Goal: Task Accomplishment & Management: Manage account settings

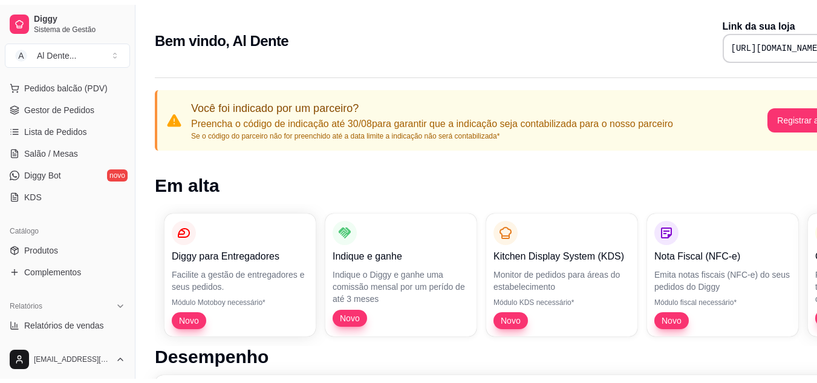
scroll to position [178, 0]
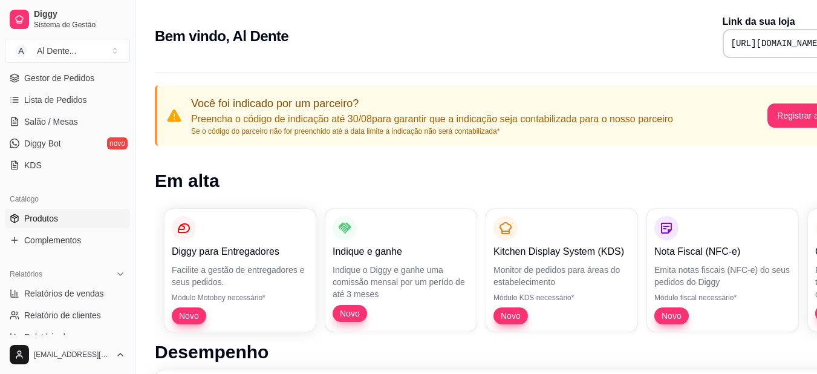
click at [88, 223] on link "Produtos" at bounding box center [67, 218] width 125 height 19
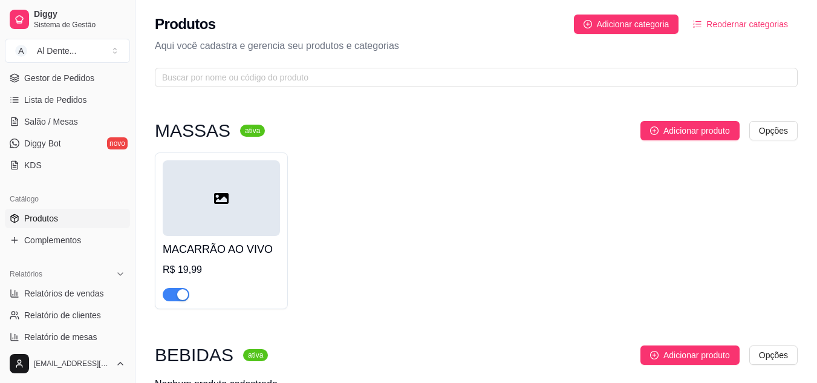
drag, startPoint x: 826, startPoint y: 1, endPoint x: 472, endPoint y: 11, distance: 354.0
click at [472, 11] on div "Produtos Adicionar categoria Reodernar categorias Aqui você cadastra e gerencia…" at bounding box center [477, 47] width 682 height 94
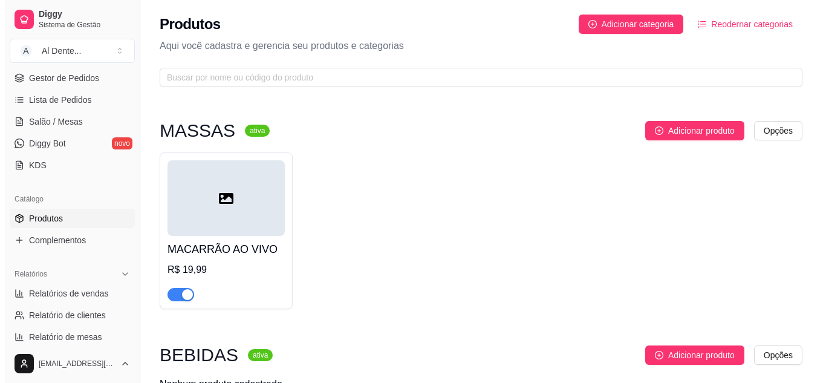
scroll to position [70, 0]
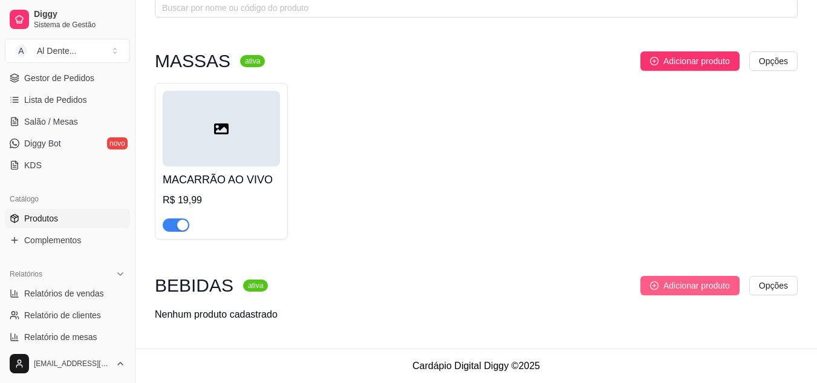
click at [668, 290] on span "Adicionar produto" at bounding box center [697, 285] width 67 height 13
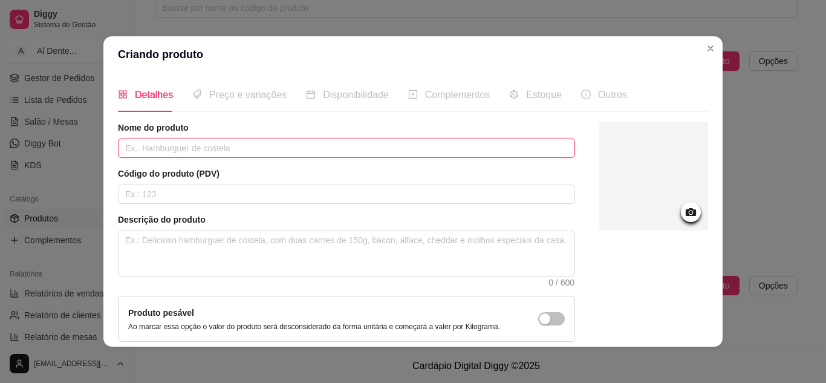
click at [214, 145] on input "text" at bounding box center [346, 148] width 457 height 19
click at [214, 145] on input "Coca C" at bounding box center [346, 148] width 457 height 19
type input "Coca Cola Lata"
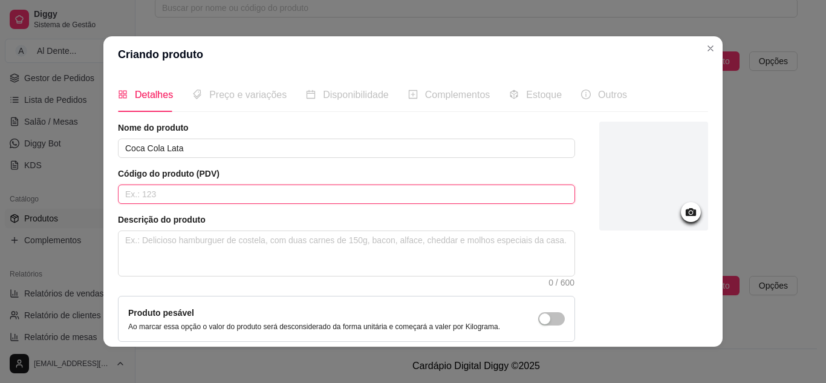
click at [195, 199] on input "text" at bounding box center [346, 194] width 457 height 19
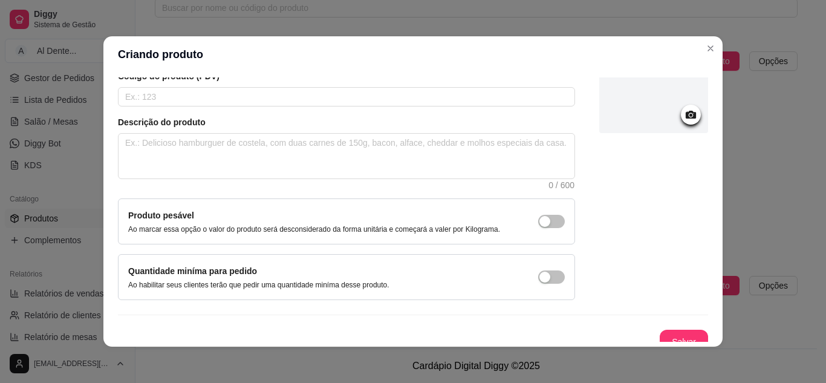
scroll to position [0, 0]
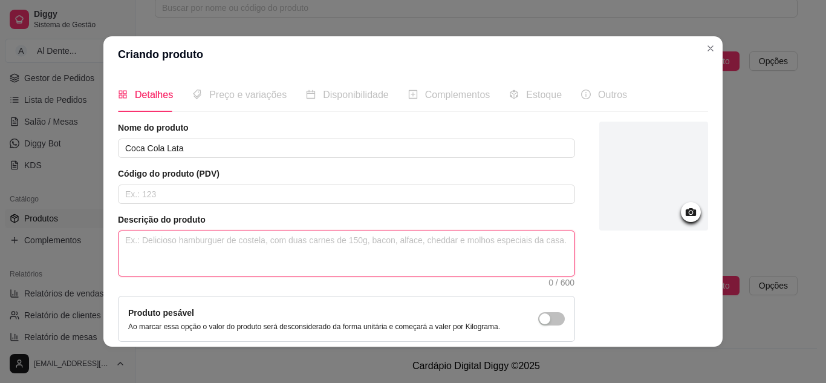
click at [193, 240] on textarea at bounding box center [347, 253] width 456 height 45
type textarea "L"
type textarea "La"
type textarea "Lat"
type textarea "Lata"
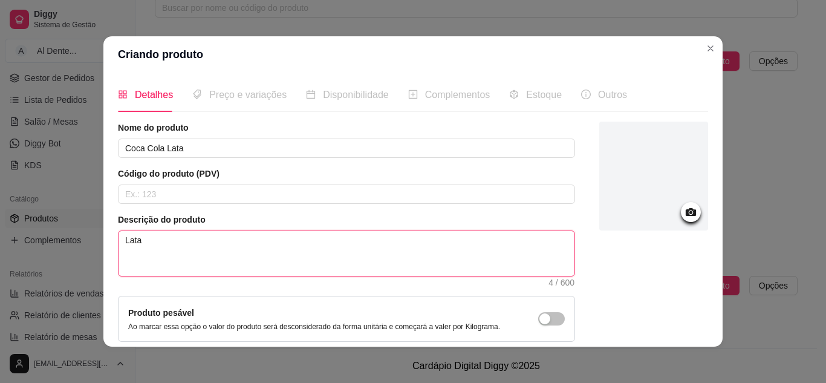
type textarea "Lata"
type textarea "Lata d"
type textarea "Lata de"
type textarea "Lata de 3"
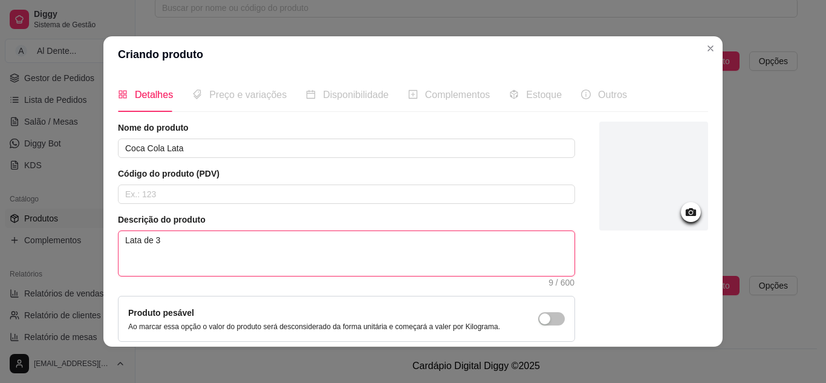
type textarea "Lata de 35"
type textarea "Lata de 350"
type textarea "Lata de 350M"
type textarea "Lata de 350Ml"
type textarea "Lata de 350M"
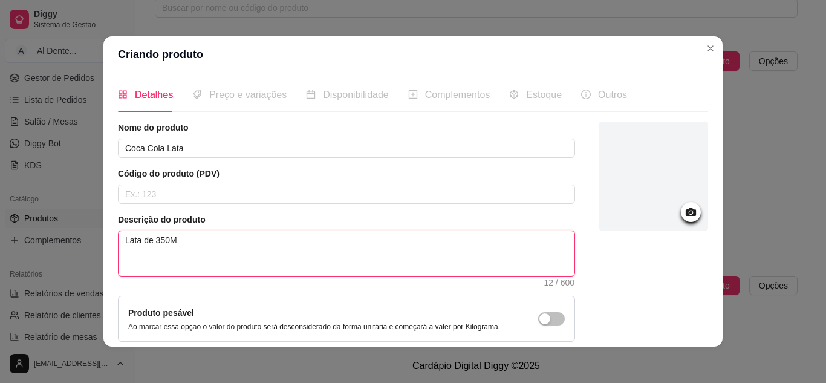
type textarea "Lata de 350ML"
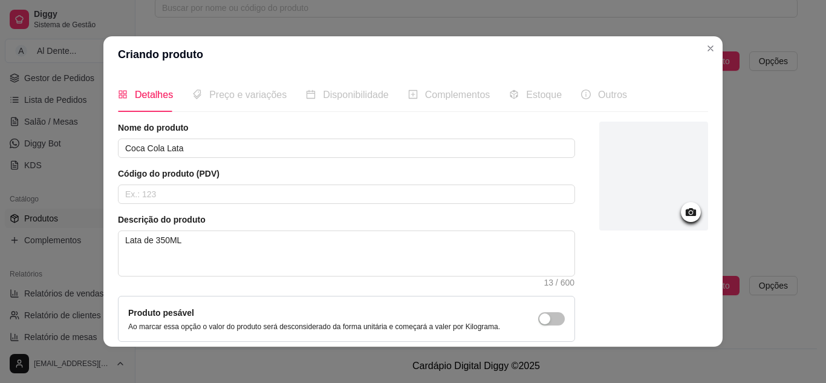
click at [684, 211] on icon at bounding box center [691, 212] width 14 height 14
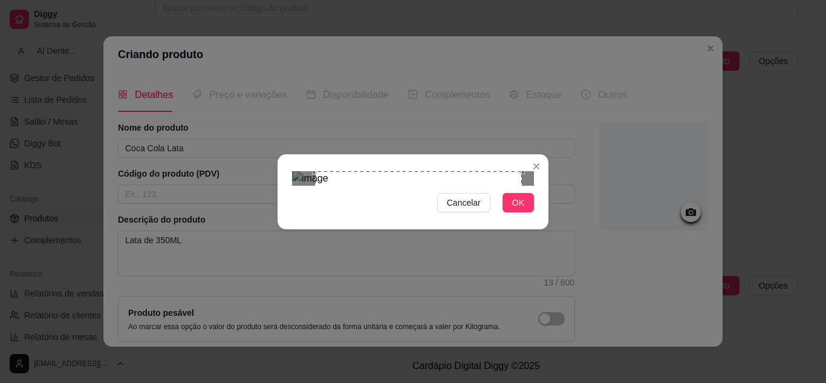
click at [271, 59] on div "Cancelar OK" at bounding box center [413, 191] width 826 height 383
click at [258, 322] on div "Cancelar OK" at bounding box center [413, 191] width 826 height 383
click at [435, 222] on div "Use the arrow keys to move the crop selection area" at bounding box center [401, 280] width 218 height 218
click at [520, 209] on span "OK" at bounding box center [518, 202] width 12 height 13
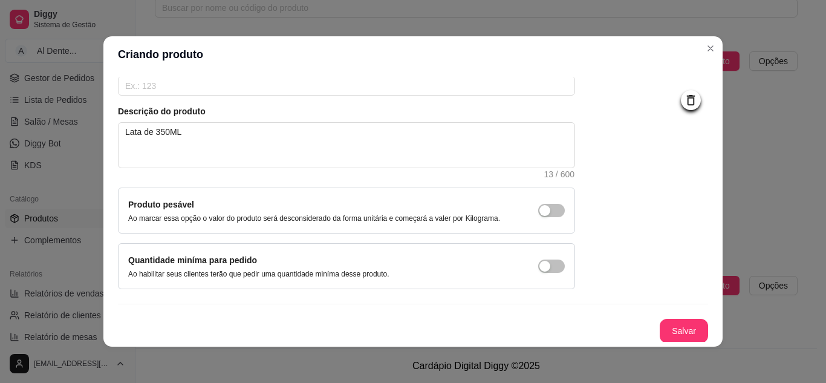
scroll to position [109, 0]
click at [661, 327] on button "Salvar" at bounding box center [684, 330] width 47 height 24
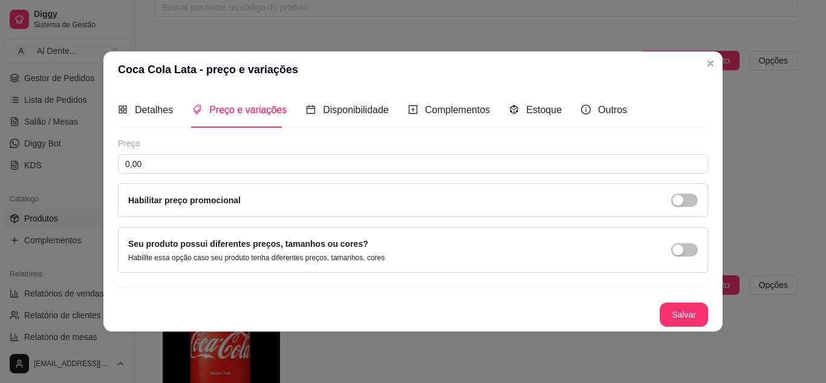
scroll to position [0, 0]
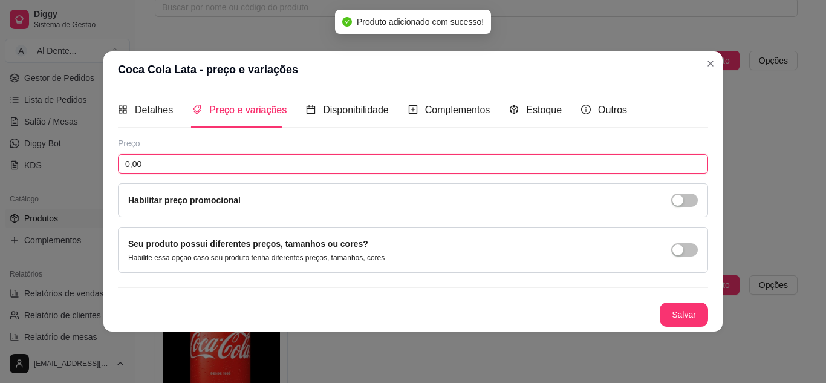
click at [267, 164] on input "0,00" at bounding box center [413, 163] width 590 height 19
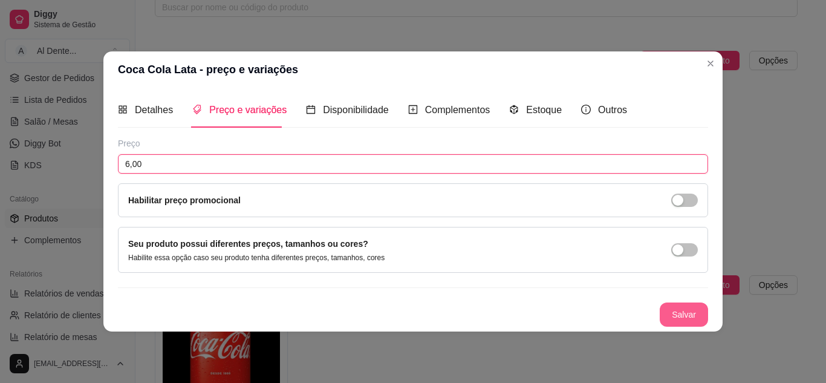
type input "6,00"
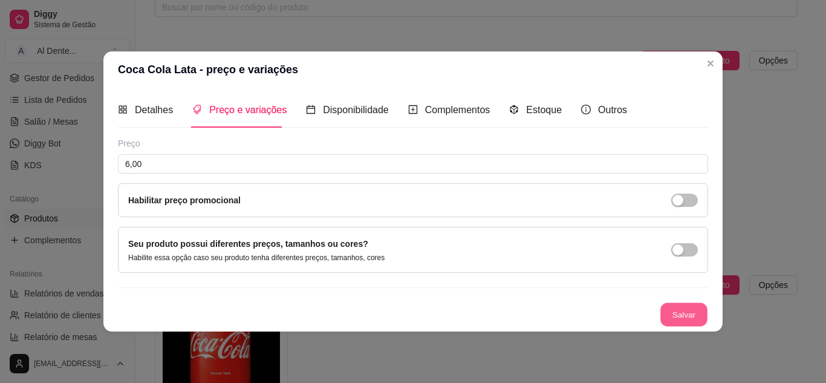
click at [682, 324] on button "Salvar" at bounding box center [684, 314] width 47 height 24
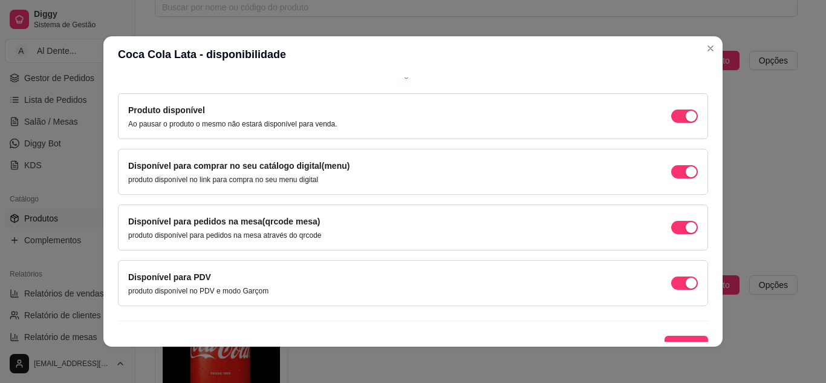
scroll to position [114, 0]
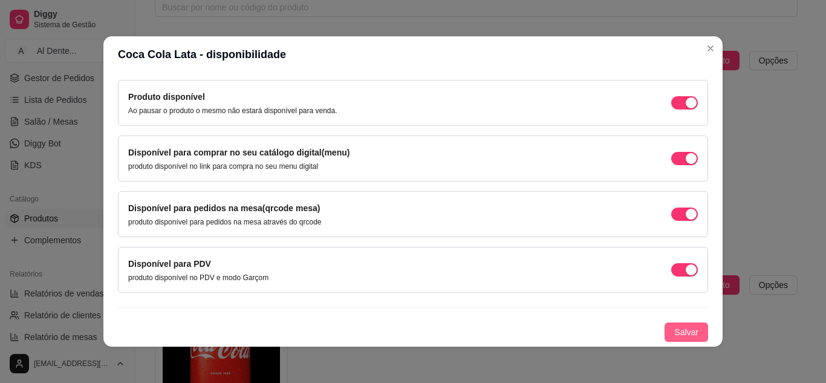
click at [681, 335] on span "Salvar" at bounding box center [686, 331] width 24 height 13
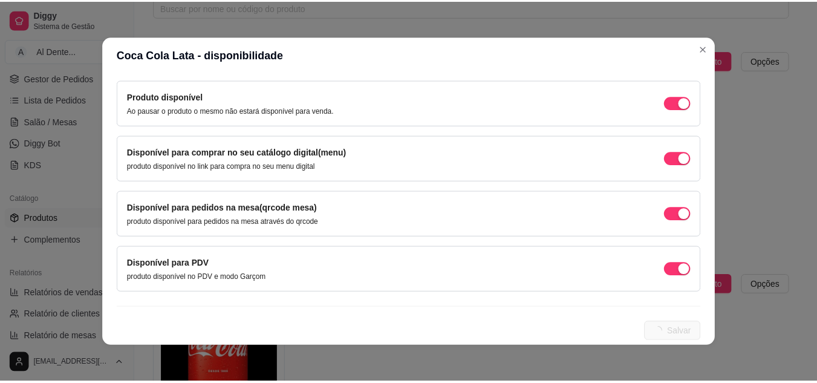
scroll to position [0, 0]
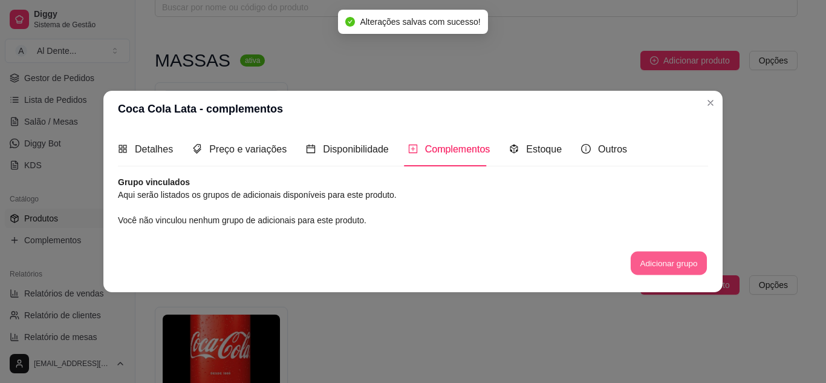
click at [682, 269] on button "Adicionar grupo" at bounding box center [669, 264] width 76 height 24
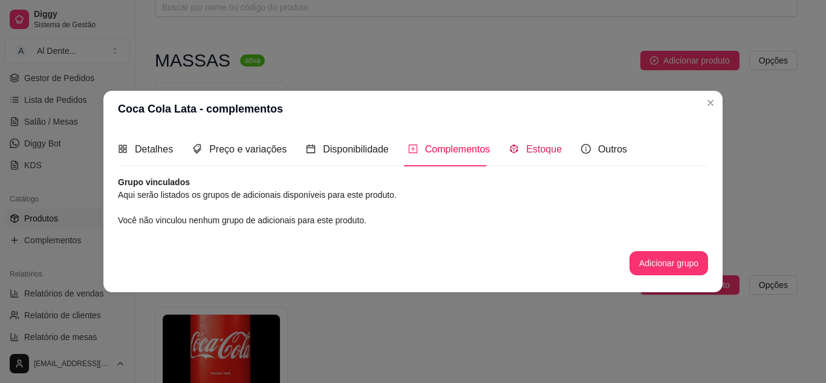
click at [535, 144] on span "Estoque" at bounding box center [544, 149] width 36 height 10
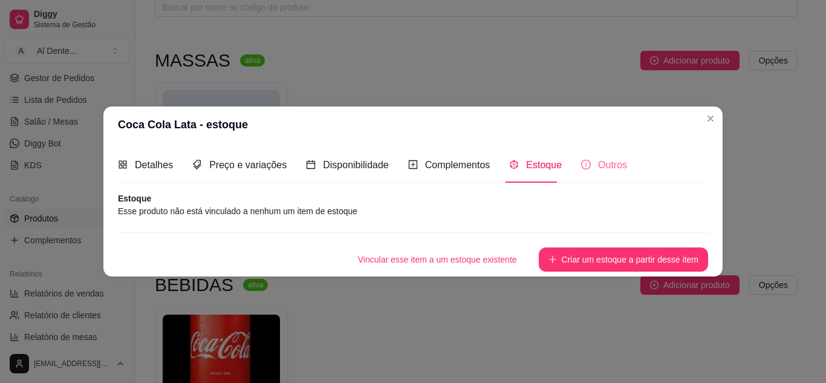
click at [595, 180] on div "Outros" at bounding box center [604, 165] width 46 height 34
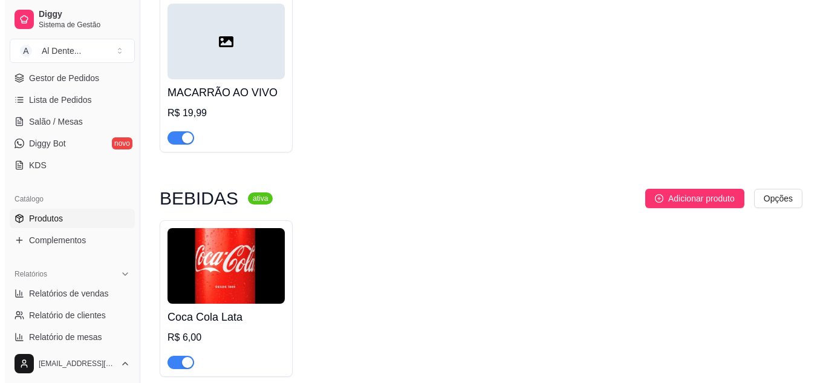
scroll to position [174, 0]
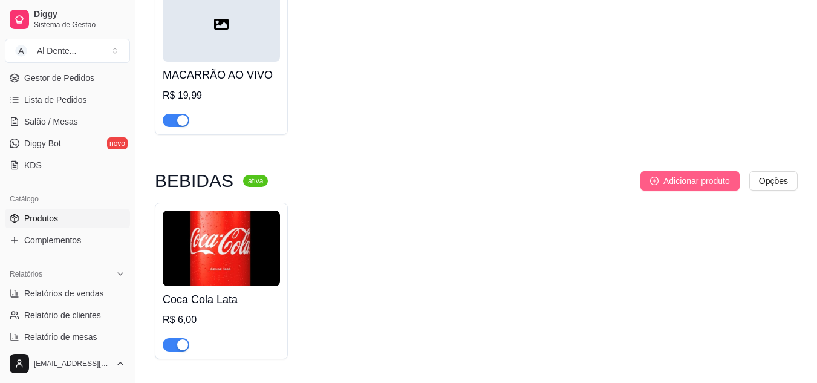
click at [699, 180] on span "Adicionar produto" at bounding box center [697, 180] width 67 height 13
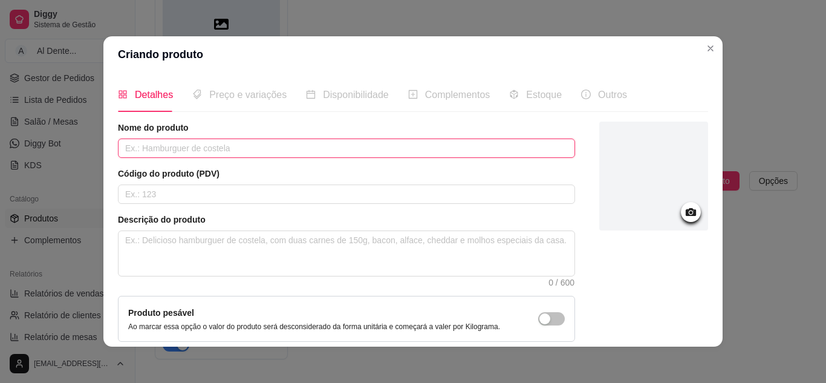
click at [238, 143] on input "text" at bounding box center [346, 148] width 457 height 19
type input "p"
type input "Pepsi Lata"
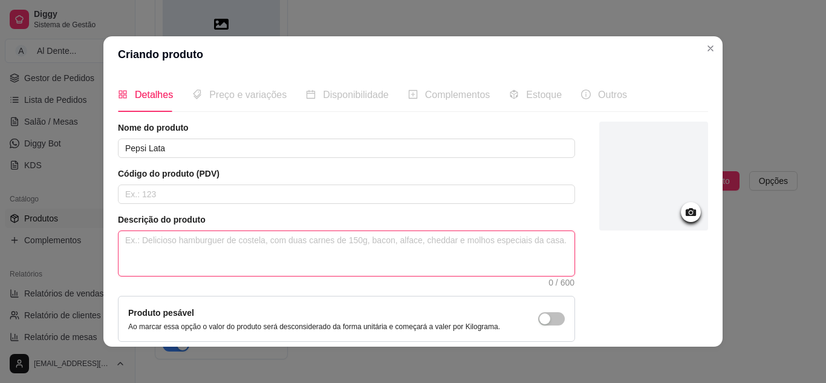
click at [190, 249] on textarea at bounding box center [347, 253] width 456 height 45
type textarea "L"
type textarea "La"
type textarea "Lat"
type textarea "Lata"
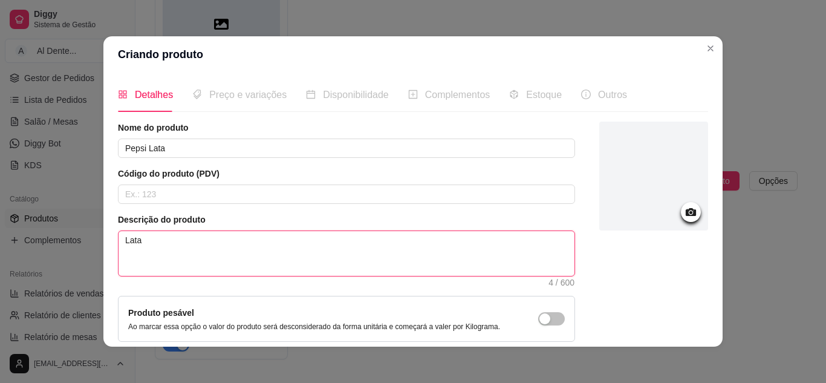
type textarea "Lata"
type textarea "Lata d"
type textarea "Lata de"
type textarea "Lata de 3"
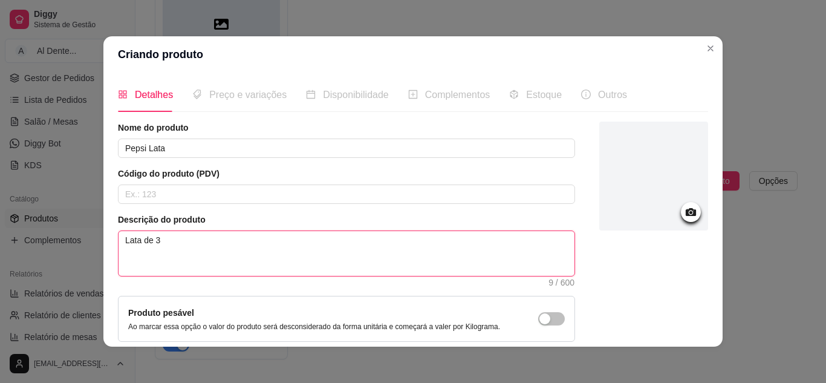
type textarea "Lata de 35"
type textarea "Lata de 350"
type textarea "Lata de 350M"
type textarea "Lata de 350ML"
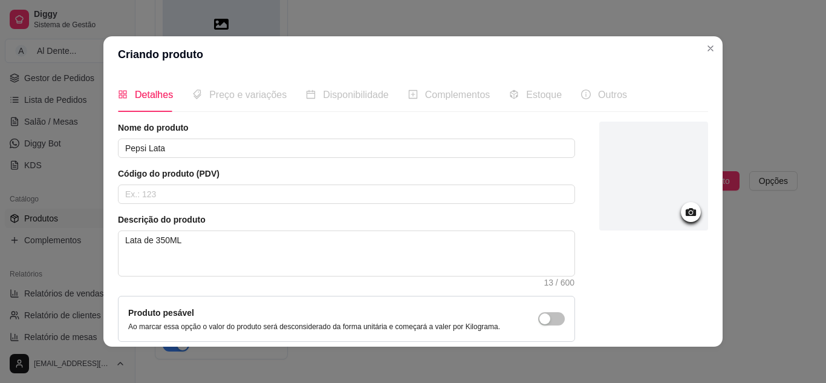
click at [686, 214] on icon at bounding box center [691, 212] width 10 height 8
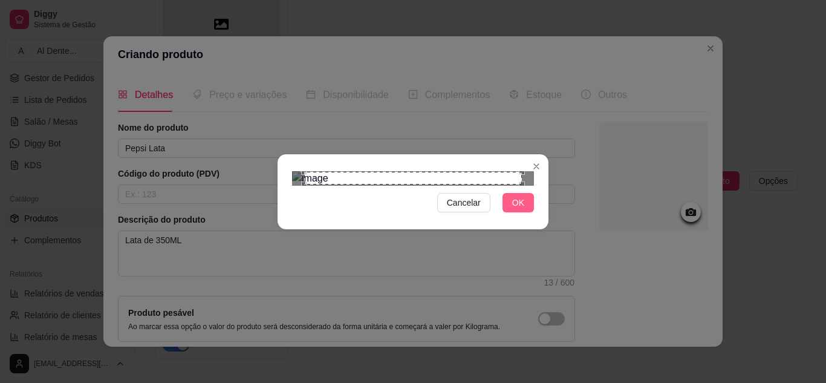
click at [525, 212] on button "OK" at bounding box center [518, 202] width 31 height 19
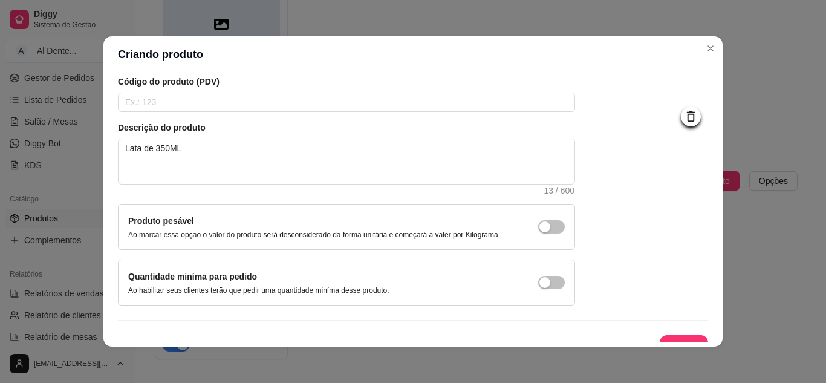
scroll to position [109, 0]
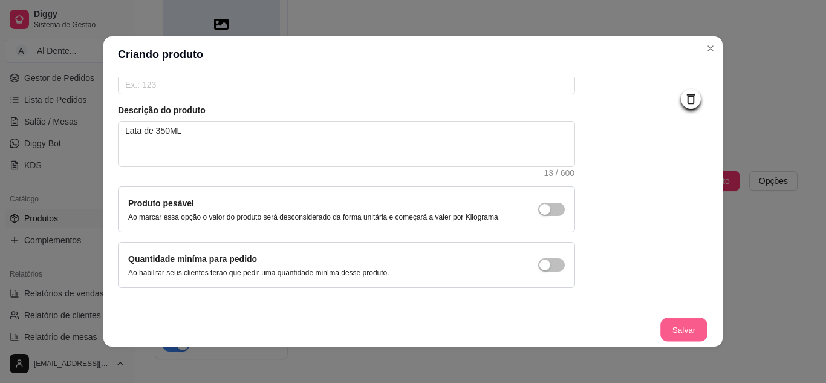
click at [684, 333] on button "Salvar" at bounding box center [684, 330] width 47 height 24
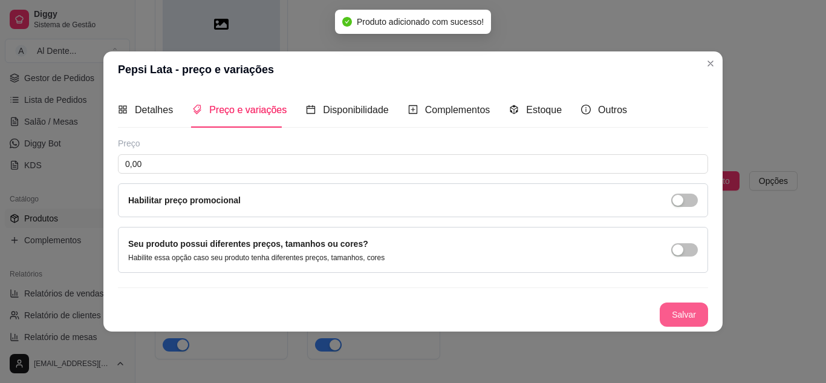
scroll to position [0, 0]
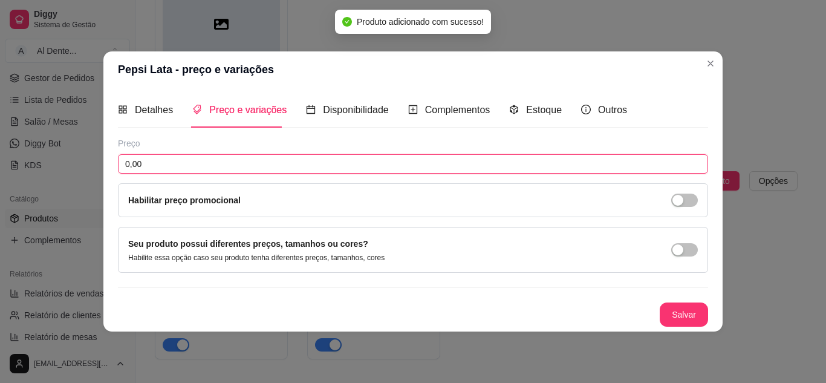
click at [234, 155] on input "0,00" at bounding box center [413, 163] width 590 height 19
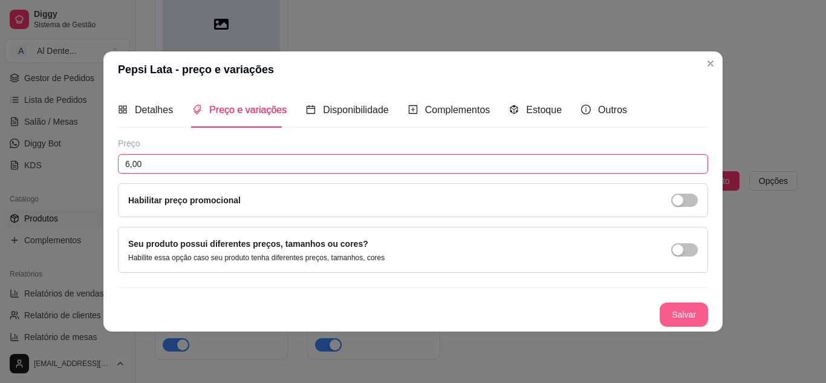
type input "6,00"
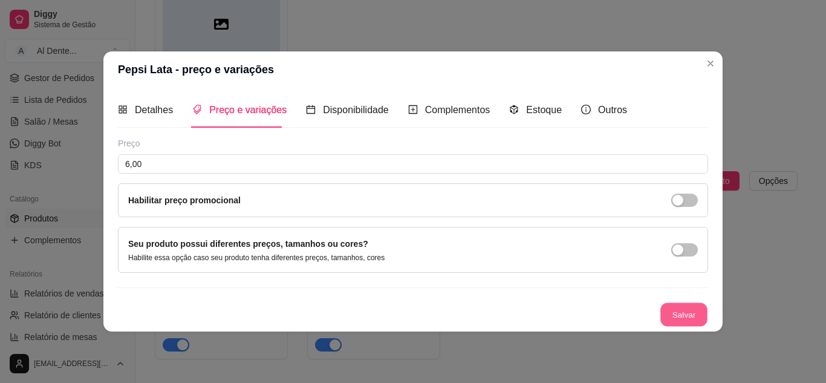
click at [679, 310] on button "Salvar" at bounding box center [684, 314] width 47 height 24
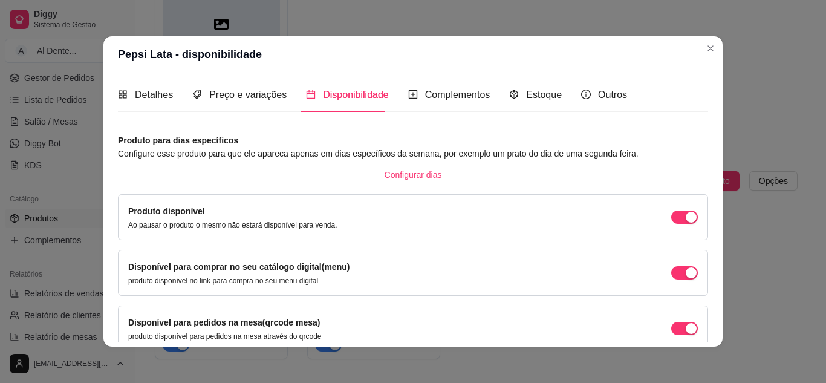
scroll to position [114, 0]
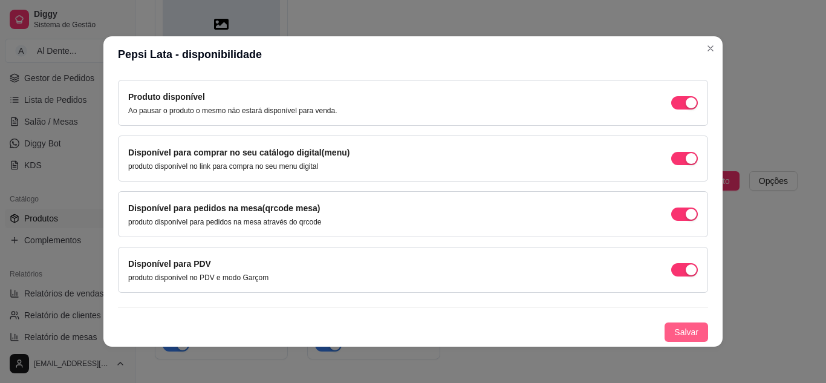
click at [685, 336] on button "Salvar" at bounding box center [687, 331] width 44 height 19
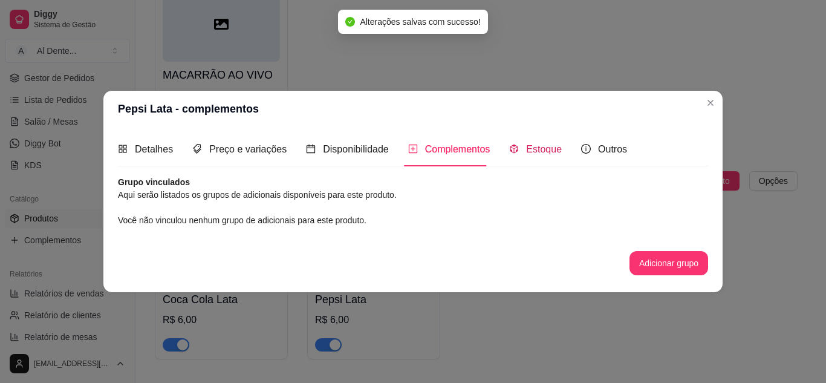
click at [552, 146] on span "Estoque" at bounding box center [544, 149] width 36 height 10
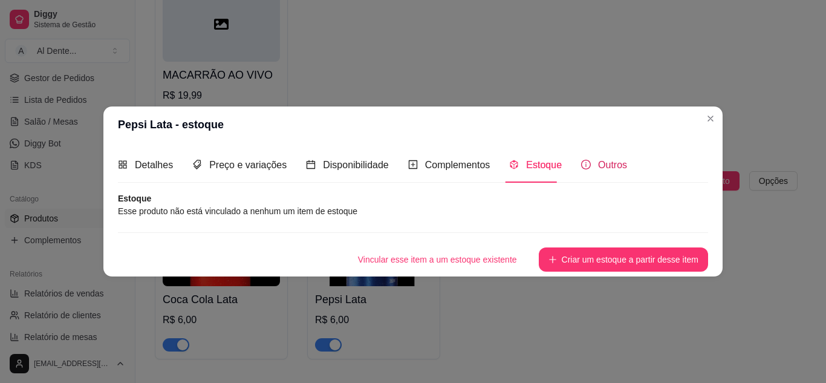
click at [606, 166] on span "Outros" at bounding box center [612, 165] width 29 height 10
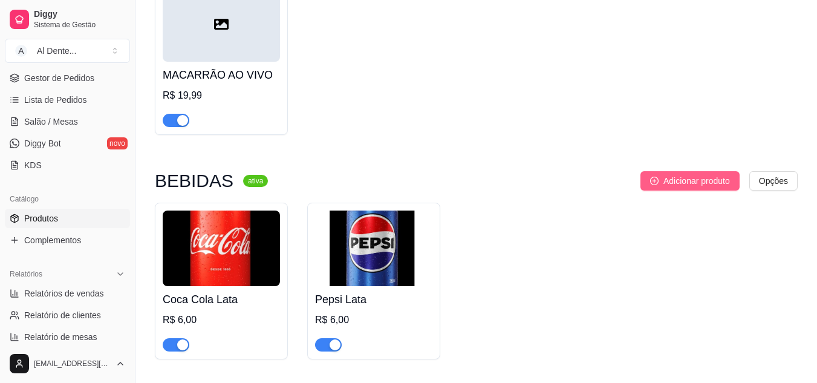
click at [707, 182] on span "Adicionar produto" at bounding box center [697, 180] width 67 height 13
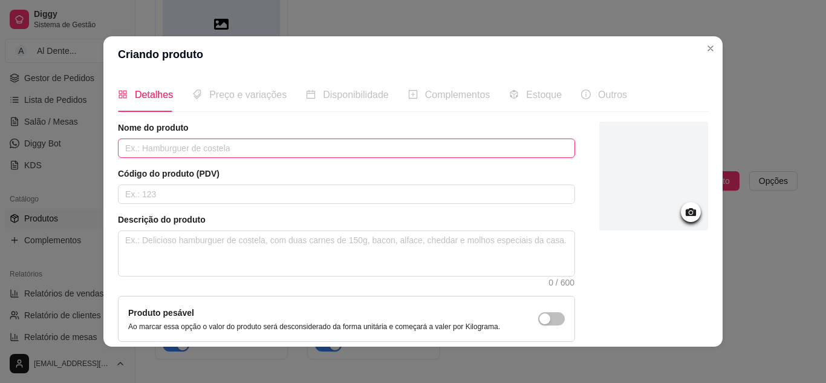
click at [238, 152] on input "text" at bounding box center [346, 148] width 457 height 19
type input "Guaraná Antártica Lata"
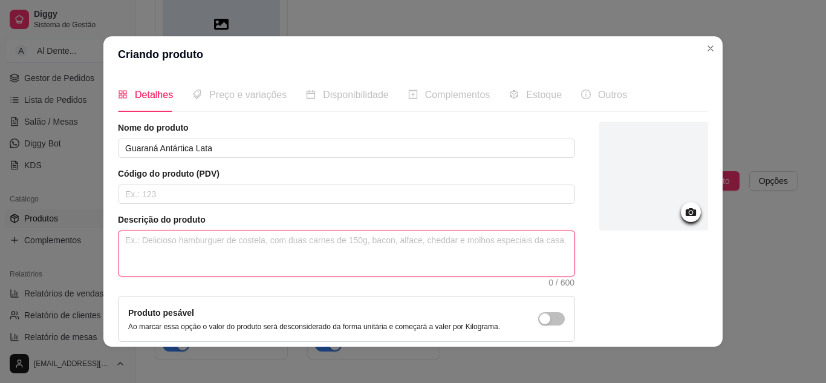
click at [192, 255] on textarea at bounding box center [347, 253] width 456 height 45
type textarea "L"
type textarea "La"
type textarea "Lat"
type textarea "Lata"
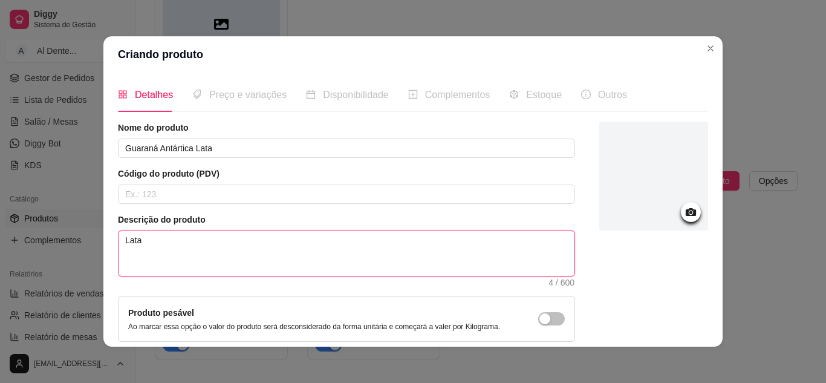
type textarea "Lata"
type textarea "Lata d"
type textarea "Lata de"
type textarea "Lata de 3"
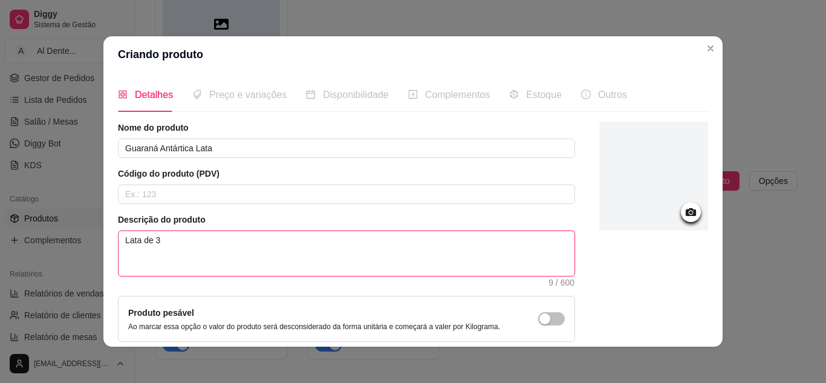
type textarea "Lata de 35"
type textarea "Lata de 350"
type textarea "Lata de 350 M"
type textarea "Lata de 350 Ml"
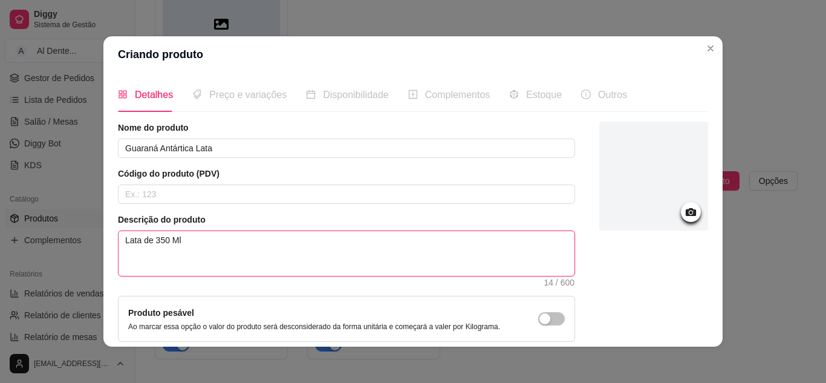
type textarea "Lata de 350 M"
type textarea "Lata de 350"
type textarea "Lata de 350M"
type textarea "Lata de 350ML"
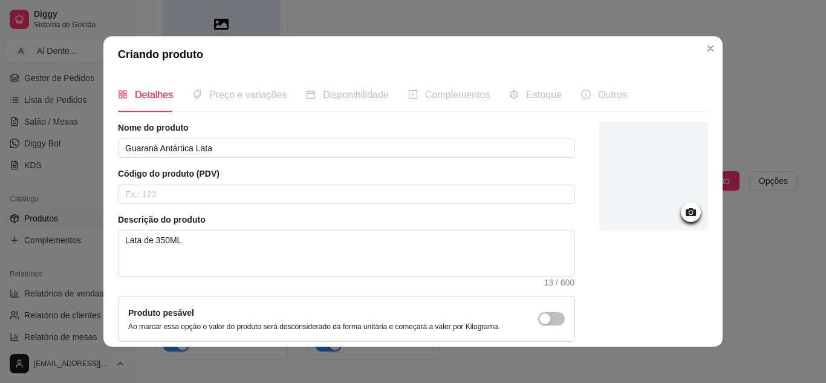
click at [684, 207] on icon at bounding box center [691, 212] width 14 height 14
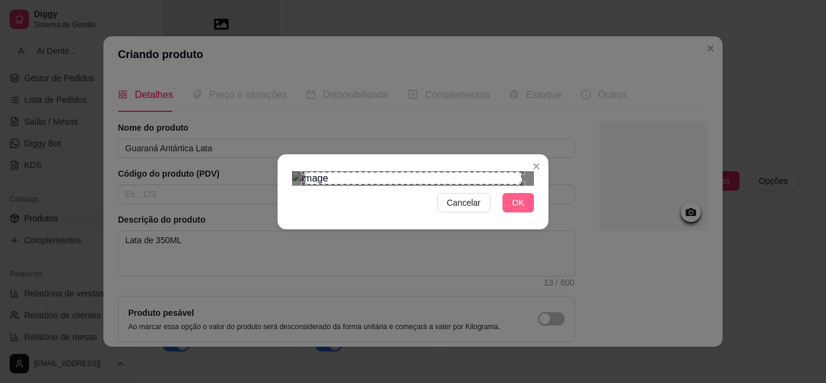
click at [518, 209] on span "OK" at bounding box center [518, 202] width 12 height 13
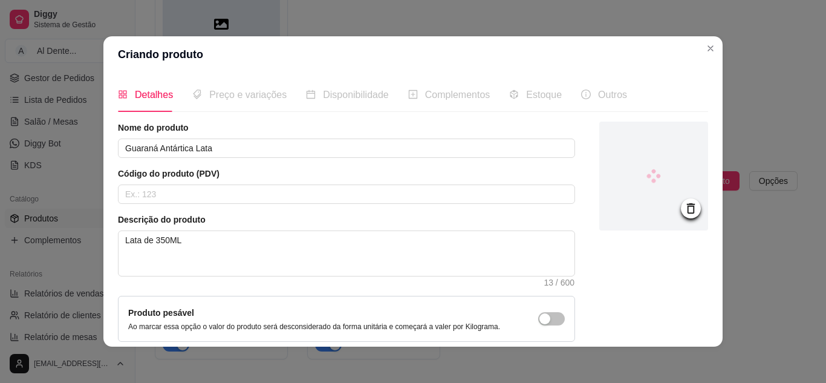
click at [684, 214] on icon at bounding box center [691, 208] width 14 height 14
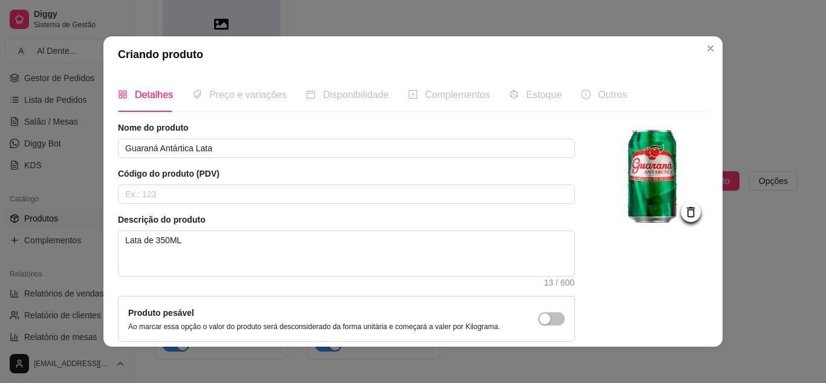
click at [684, 214] on icon at bounding box center [691, 212] width 14 height 14
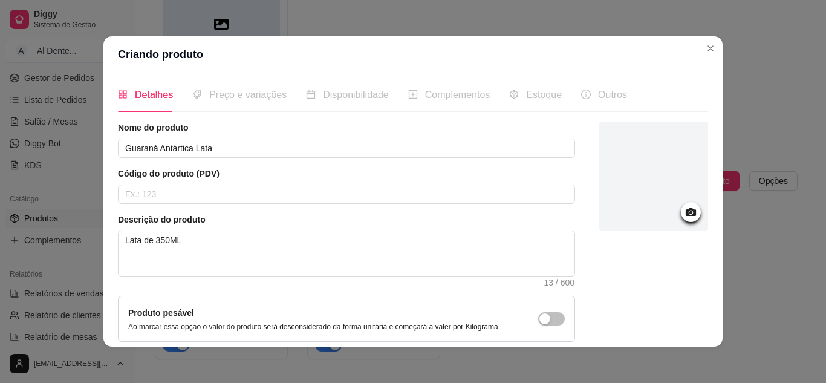
click at [684, 214] on icon at bounding box center [691, 212] width 14 height 14
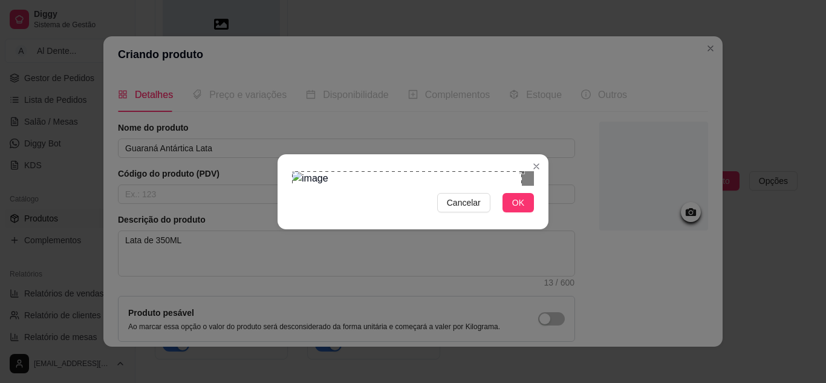
click at [244, 31] on div "Cancelar OK" at bounding box center [413, 191] width 826 height 383
click at [560, 315] on div "Cancelar OK" at bounding box center [413, 191] width 826 height 383
click at [532, 212] on button "OK" at bounding box center [518, 202] width 31 height 19
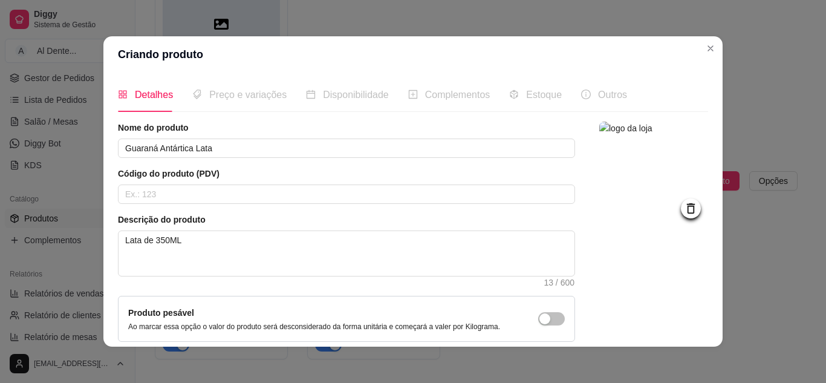
scroll to position [109, 0]
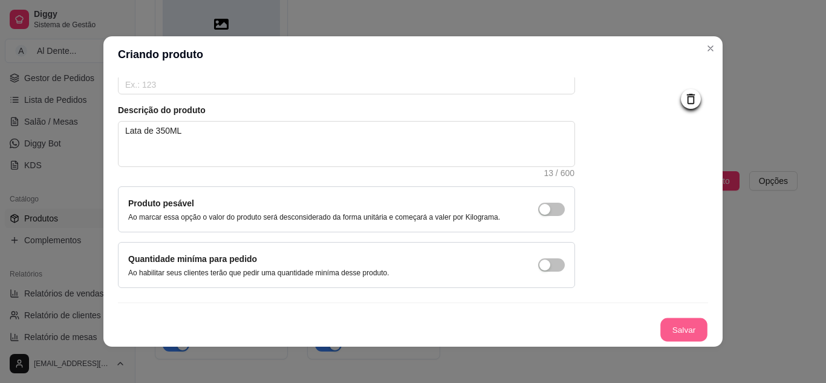
click at [665, 325] on button "Salvar" at bounding box center [684, 330] width 47 height 24
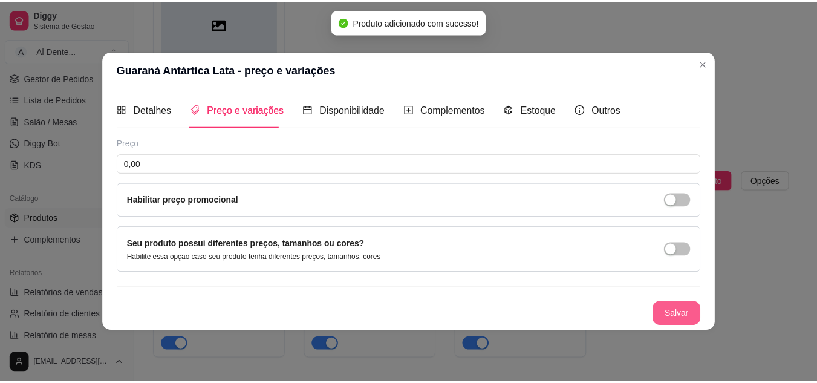
scroll to position [0, 0]
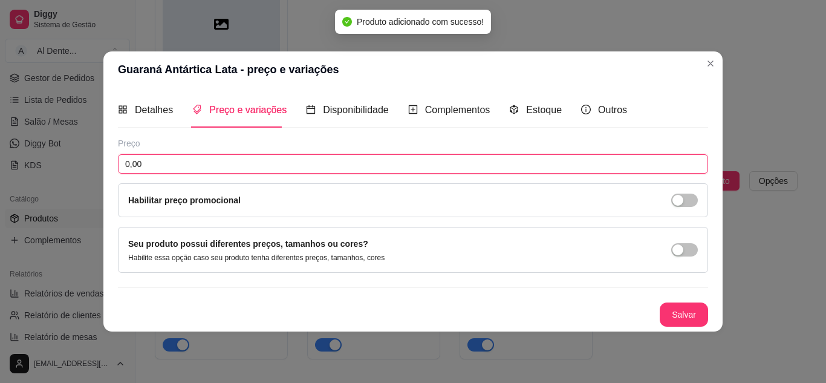
click at [274, 157] on input "0,00" at bounding box center [413, 163] width 590 height 19
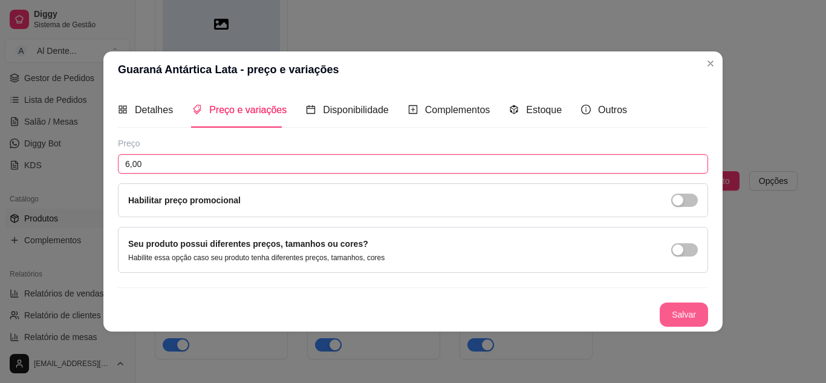
type input "6,00"
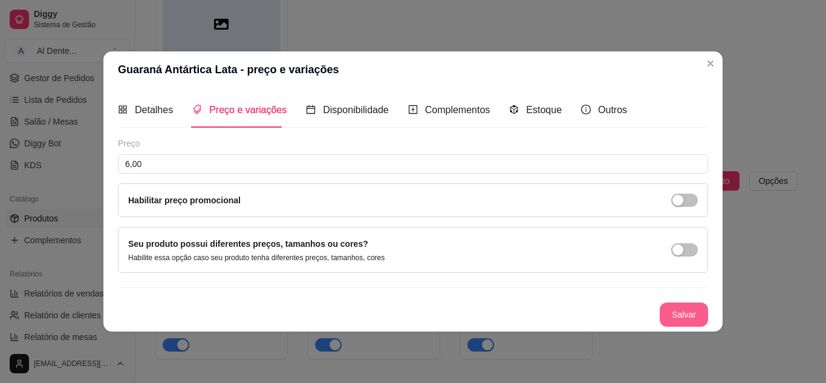
click at [673, 313] on button "Salvar" at bounding box center [684, 314] width 48 height 24
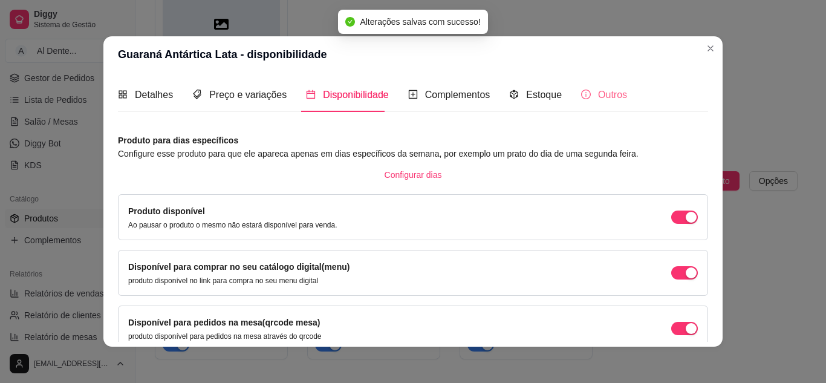
click at [581, 106] on div "Outros" at bounding box center [604, 94] width 46 height 34
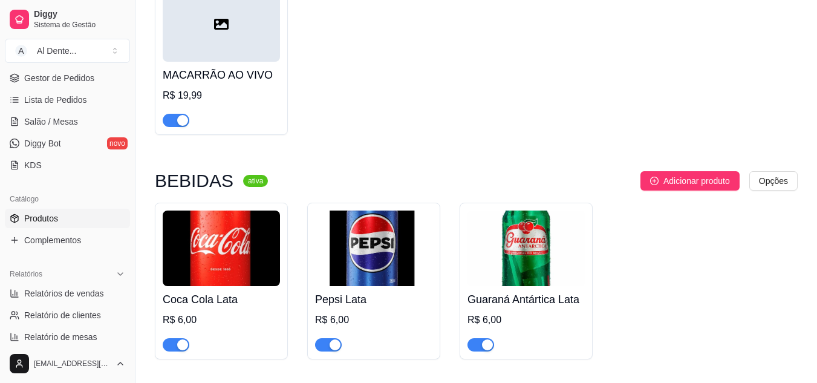
click at [555, 265] on img at bounding box center [526, 249] width 117 height 76
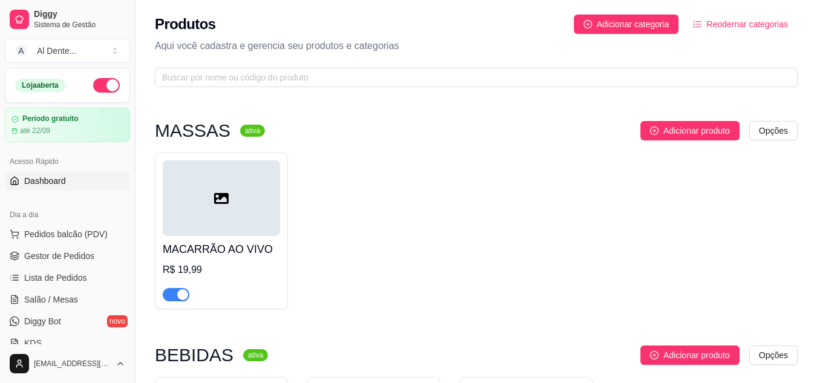
click at [62, 178] on span "Dashboard" at bounding box center [45, 181] width 42 height 12
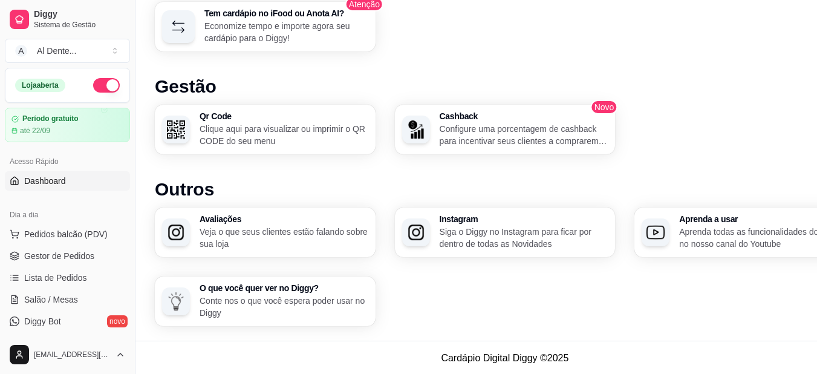
scroll to position [776, 0]
click at [285, 140] on p "Clique aqui para visualizar ou imprimir o QR CODE do seu menu" at bounding box center [282, 134] width 163 height 24
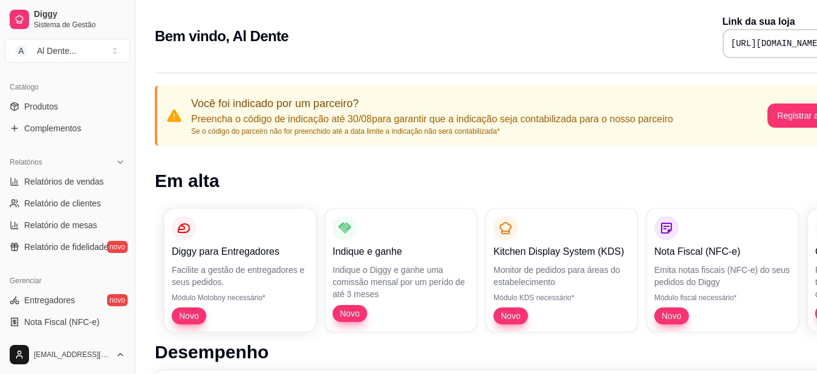
scroll to position [0, 0]
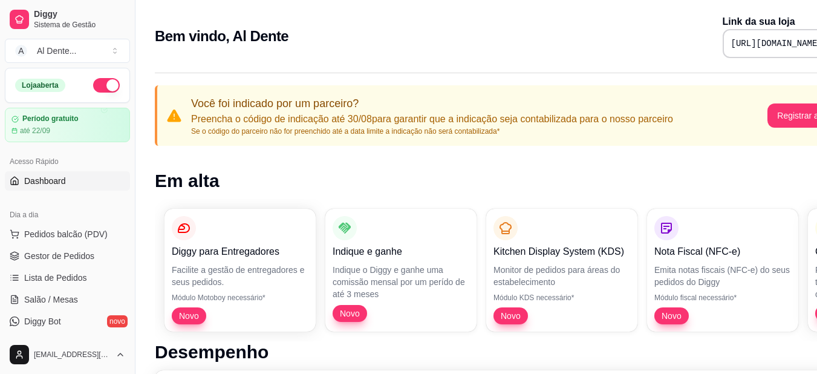
click at [129, 157] on div "Diggy Sistema de Gestão A Al Dente ... Loja aberta Período gratuito até 22/09 A…" at bounding box center [67, 187] width 135 height 374
drag, startPoint x: 132, startPoint y: 155, endPoint x: 132, endPoint y: 165, distance: 10.3
click at [132, 165] on button "Toggle Sidebar" at bounding box center [135, 187] width 10 height 374
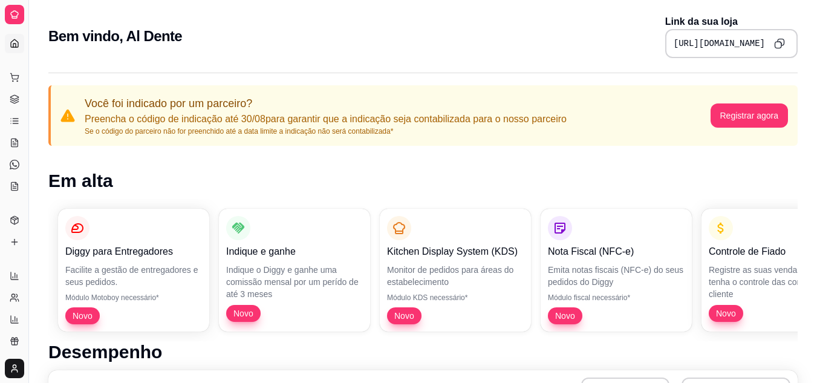
drag, startPoint x: 19, startPoint y: 58, endPoint x: 13, endPoint y: 32, distance: 26.7
click at [13, 32] on div "Loja aberta Período gratuito até 22/09 Acesso Rápido Dashboard Dia a dia Pedido…" at bounding box center [14, 191] width 28 height 325
drag, startPoint x: 25, startPoint y: 114, endPoint x: 129, endPoint y: 114, distance: 103.4
click at [28, 131] on button "Toggle Sidebar" at bounding box center [29, 191] width 10 height 383
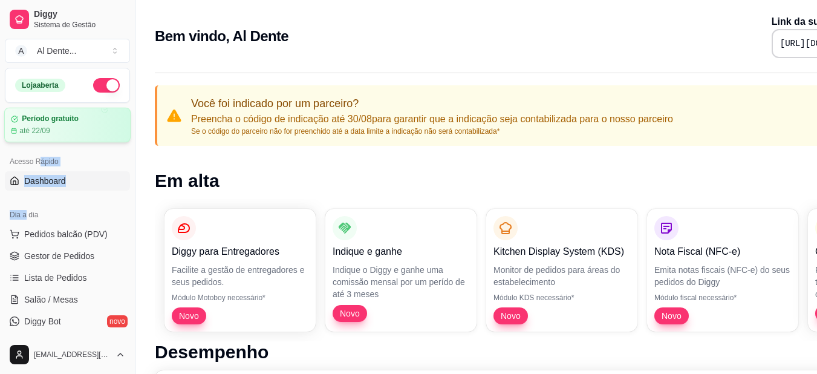
click at [28, 131] on div "Período gratuito até 22/09" at bounding box center [67, 125] width 126 height 35
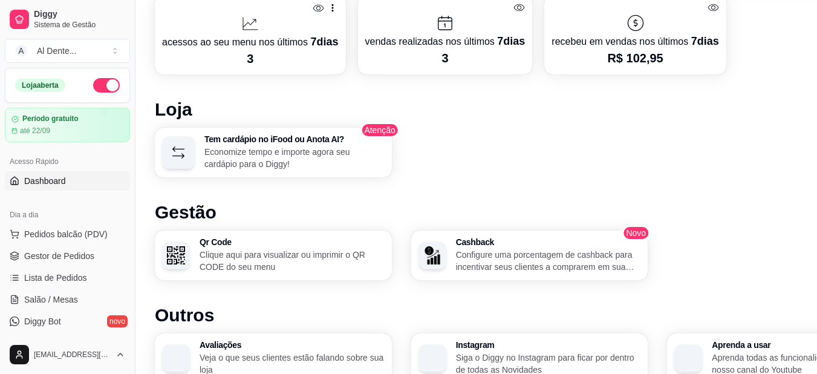
scroll to position [667, 0]
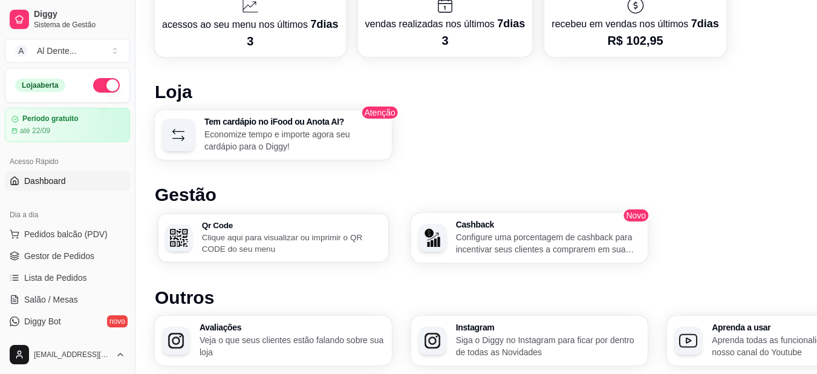
click at [286, 226] on h3 "Qr Code" at bounding box center [291, 225] width 179 height 8
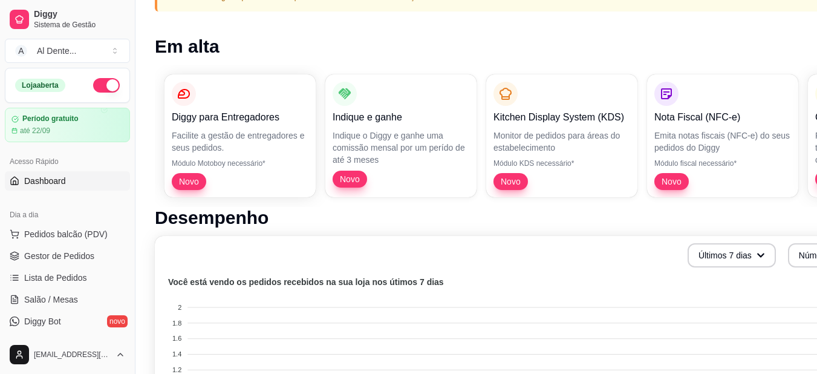
scroll to position [136, 0]
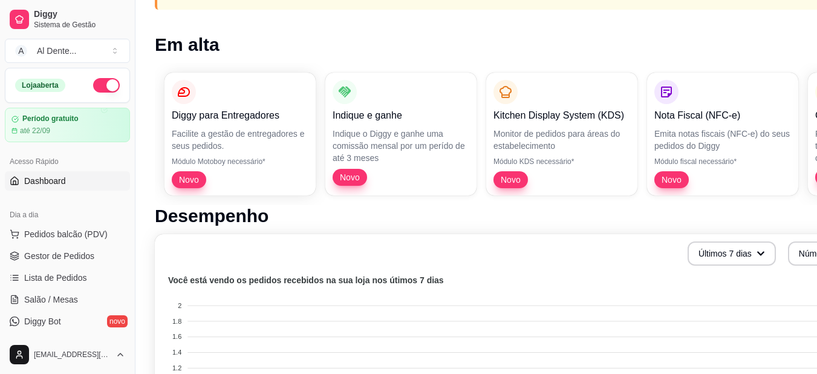
drag, startPoint x: 132, startPoint y: 123, endPoint x: 129, endPoint y: 150, distance: 26.9
click at [129, 150] on div "Diggy Sistema de Gestão A Al Dente ... Loja aberta Período gratuito até 22/09 A…" at bounding box center [67, 187] width 135 height 374
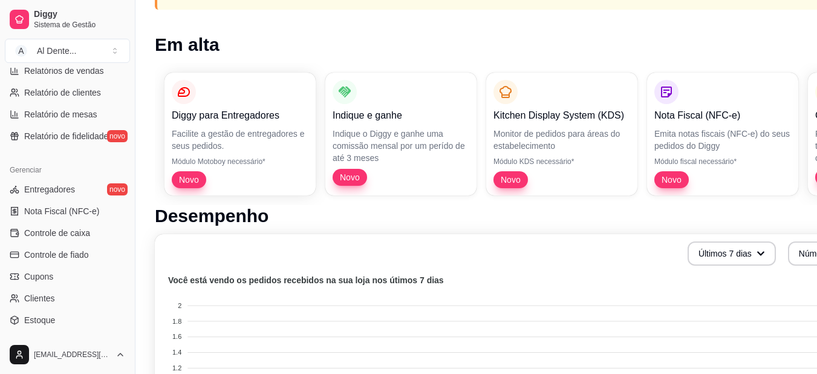
scroll to position [488, 0]
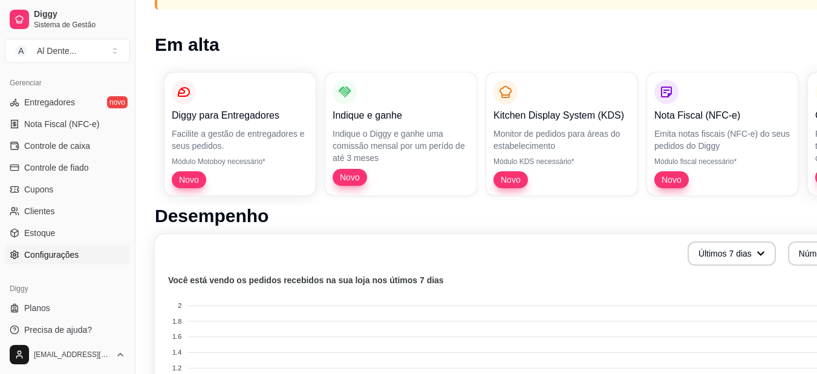
click at [71, 246] on link "Configurações" at bounding box center [67, 254] width 125 height 19
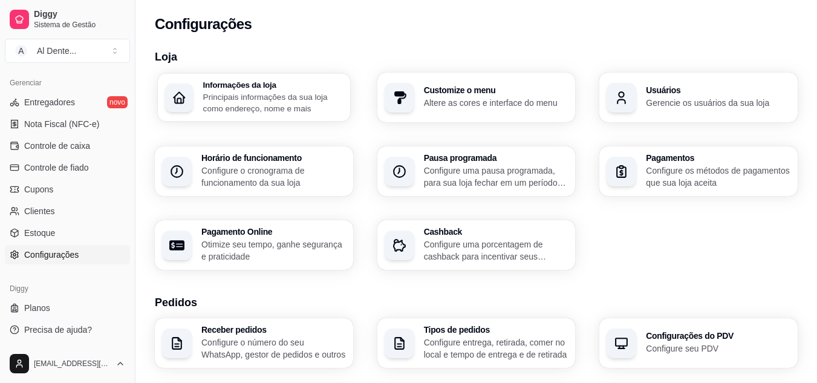
click at [247, 105] on p "Principais informações da sua loja como endereço, nome e mais" at bounding box center [273, 103] width 140 height 24
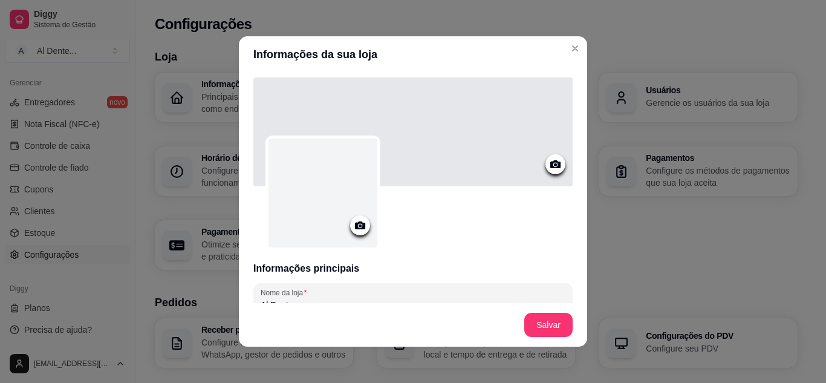
click at [358, 226] on icon at bounding box center [360, 225] width 10 height 8
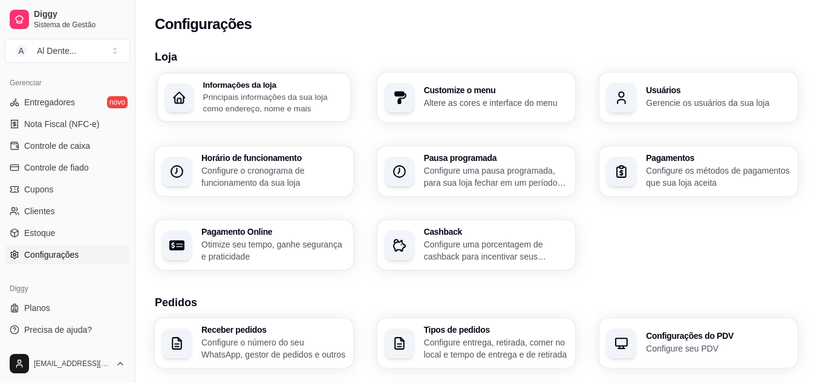
click at [226, 93] on p "Principais informações da sua loja como endereço, nome e mais" at bounding box center [273, 103] width 140 height 24
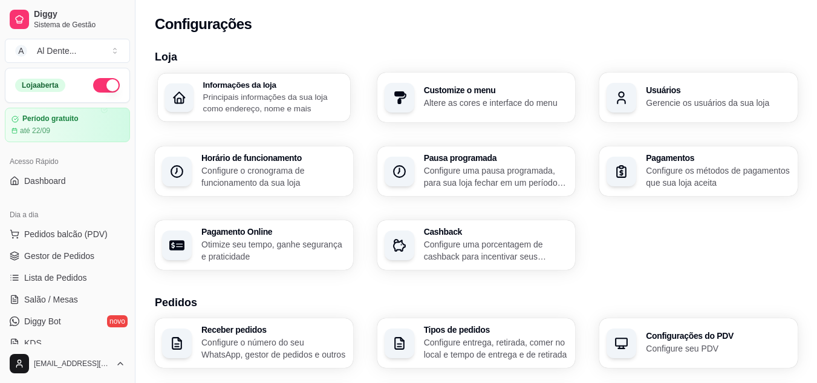
click at [178, 114] on div "Informações da loja Principais informações da sua loja como endereço, nome e ma…" at bounding box center [254, 97] width 192 height 48
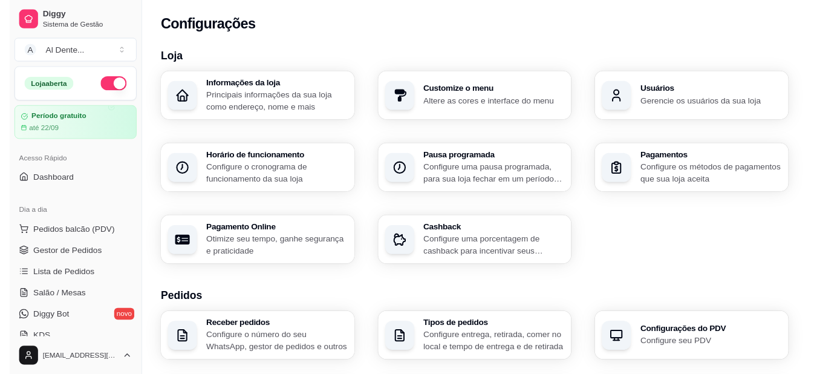
scroll to position [105, 0]
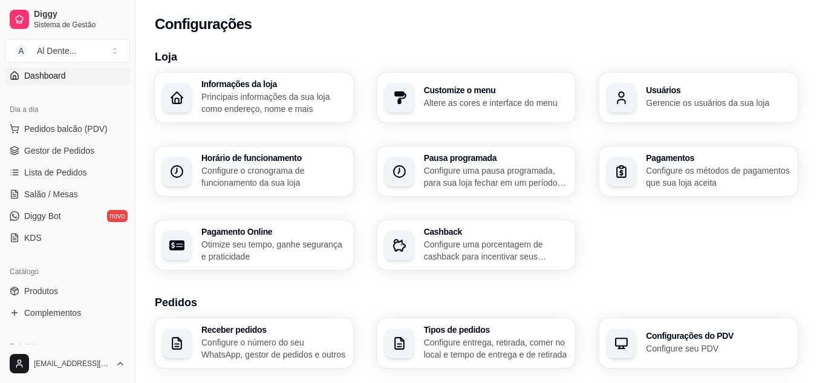
click at [75, 78] on link "Dashboard" at bounding box center [67, 75] width 125 height 19
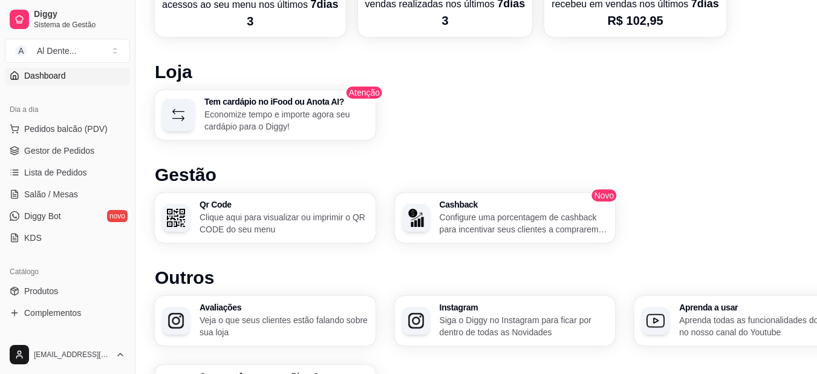
scroll to position [689, 0]
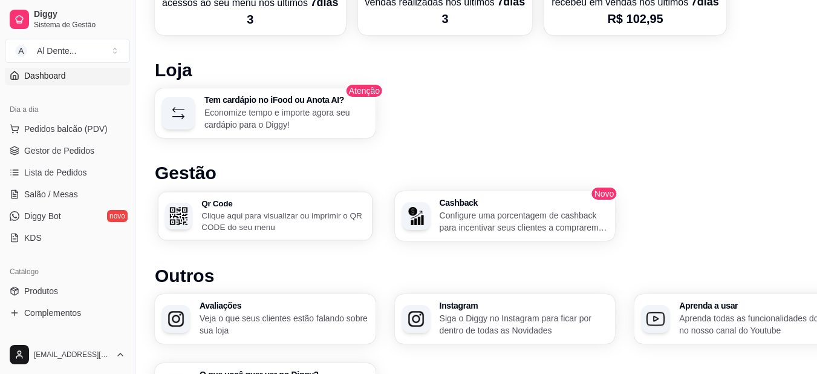
click at [260, 231] on p "Clique aqui para visualizar ou imprimir o QR CODE do seu menu" at bounding box center [282, 221] width 163 height 24
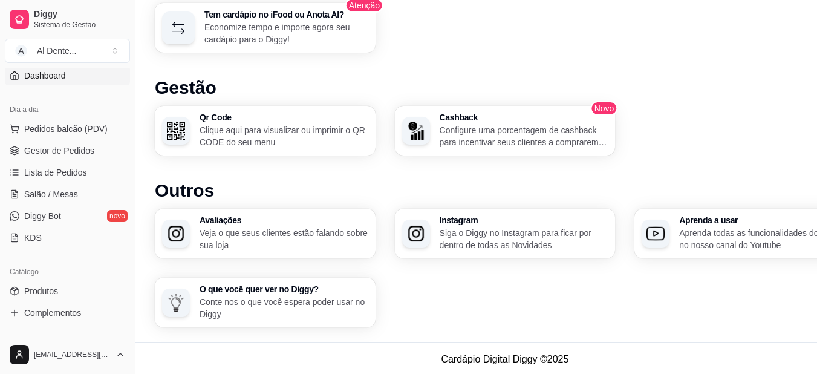
scroll to position [776, 0]
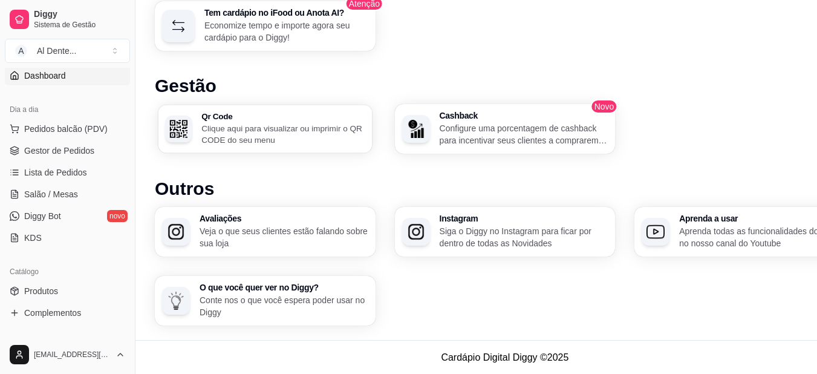
click at [281, 134] on p "Clique aqui para visualizar ou imprimir o QR CODE do seu menu" at bounding box center [282, 134] width 163 height 24
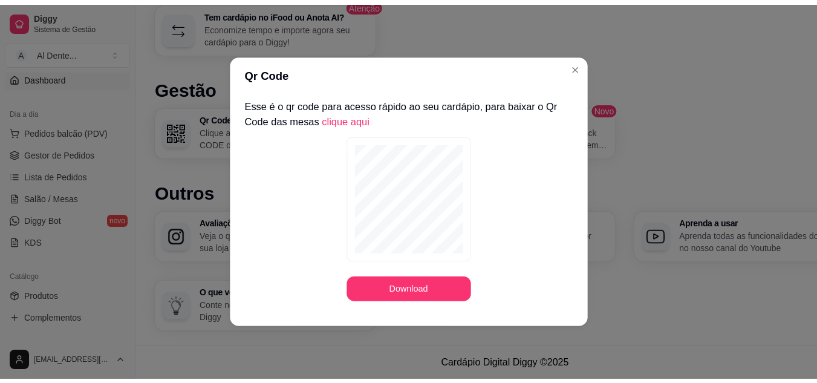
scroll to position [767, 0]
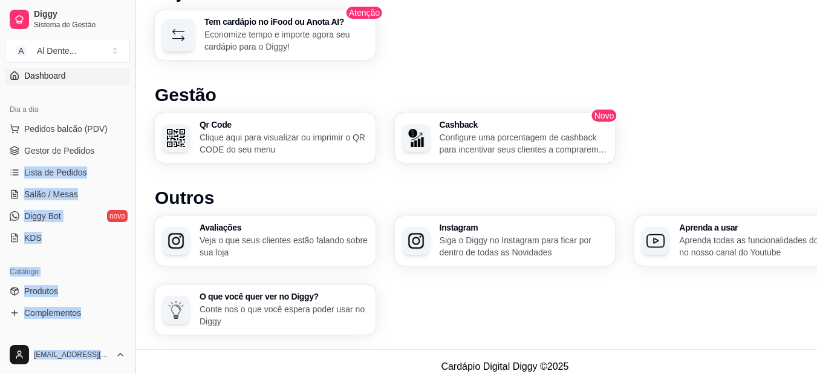
drag, startPoint x: 124, startPoint y: 149, endPoint x: 131, endPoint y: 151, distance: 7.5
click at [131, 151] on div "Diggy Sistema de Gestão A Al Dente ... Loja aberta Período gratuito até 22/09 A…" at bounding box center [67, 187] width 135 height 374
click at [131, 151] on button "Toggle Sidebar" at bounding box center [135, 187] width 10 height 374
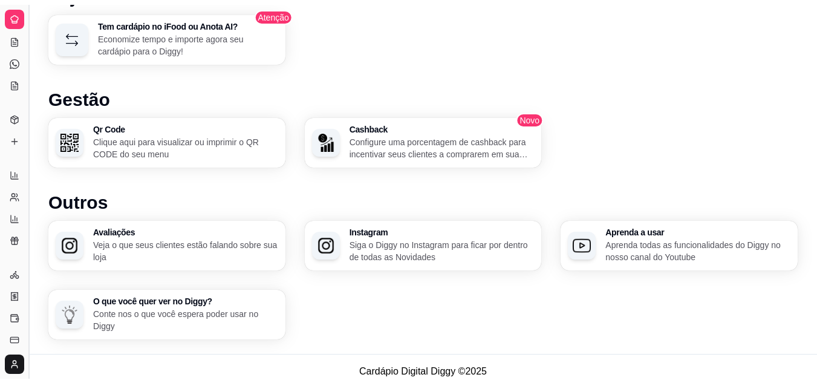
scroll to position [26, 0]
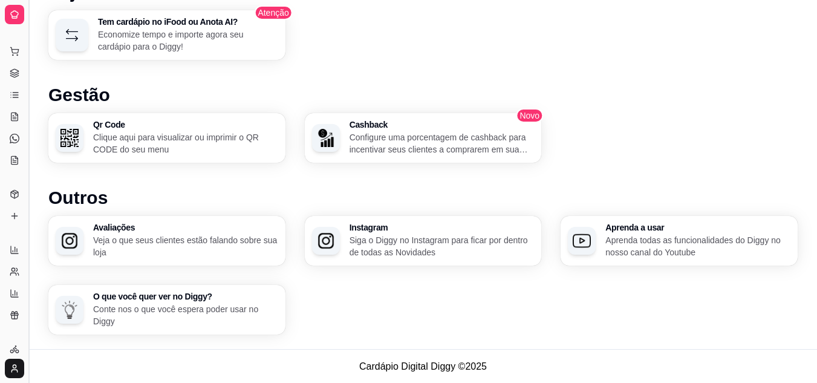
click at [30, 141] on button "Toggle Sidebar" at bounding box center [29, 191] width 10 height 383
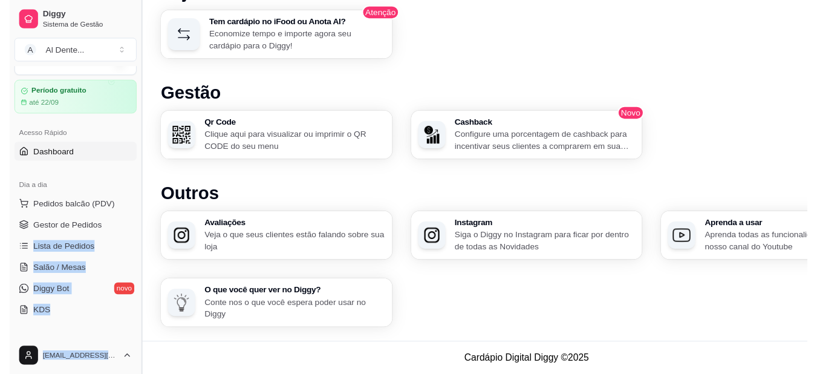
scroll to position [105, 0]
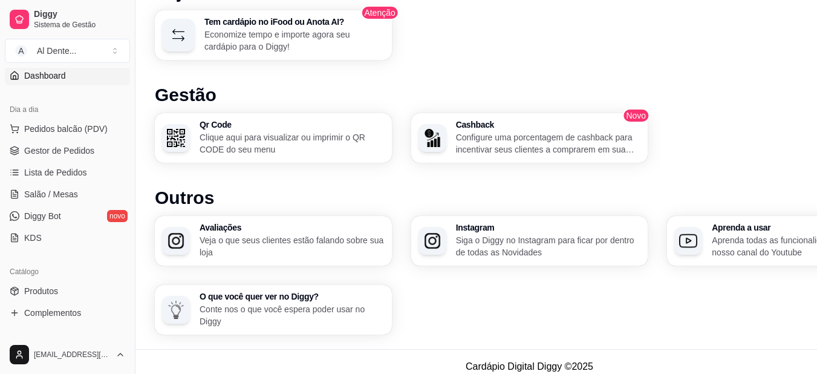
click at [48, 295] on span "Produtos" at bounding box center [41, 291] width 34 height 12
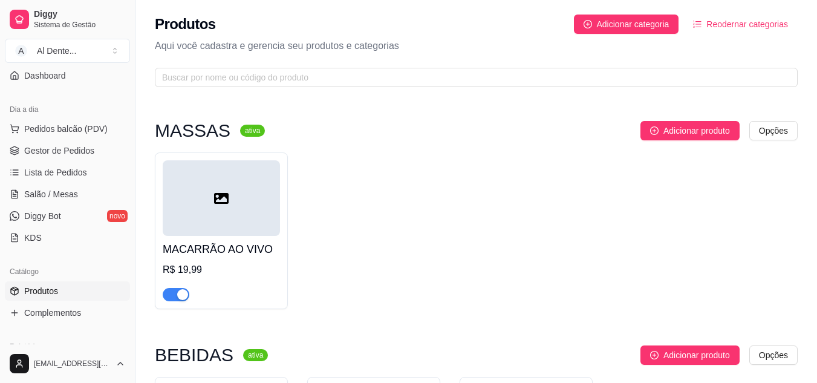
click at [221, 241] on h4 "MACARRÃO AO VIVO" at bounding box center [221, 249] width 117 height 17
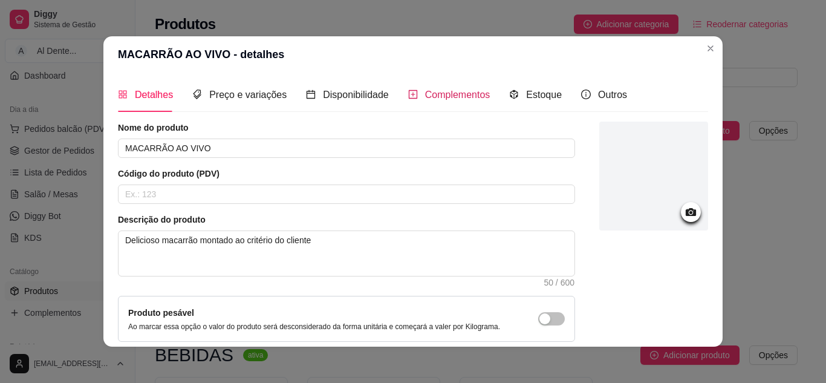
click at [425, 98] on span "Complementos" at bounding box center [457, 95] width 65 height 10
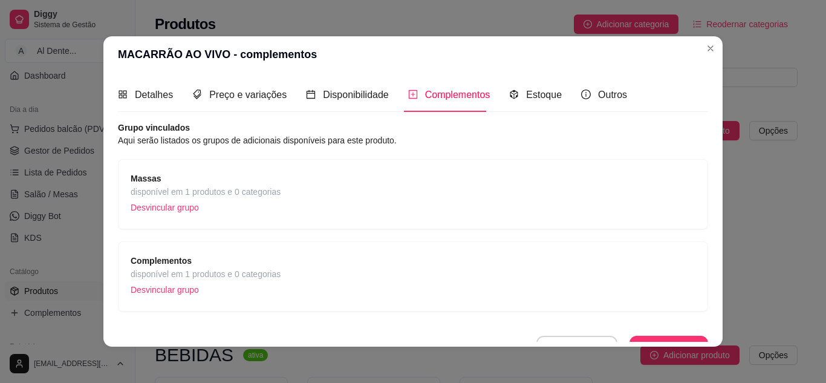
click at [216, 187] on span "disponível em 1 produtos e 0 categorias" at bounding box center [206, 191] width 150 height 13
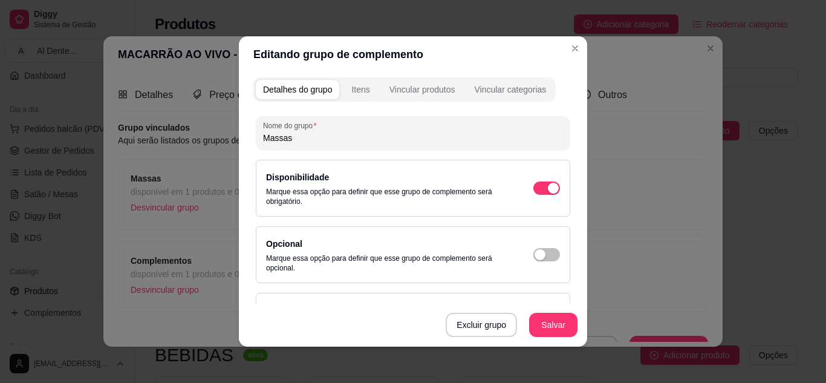
click at [295, 139] on input "Massas" at bounding box center [413, 138] width 300 height 12
type input "TiPO DE"
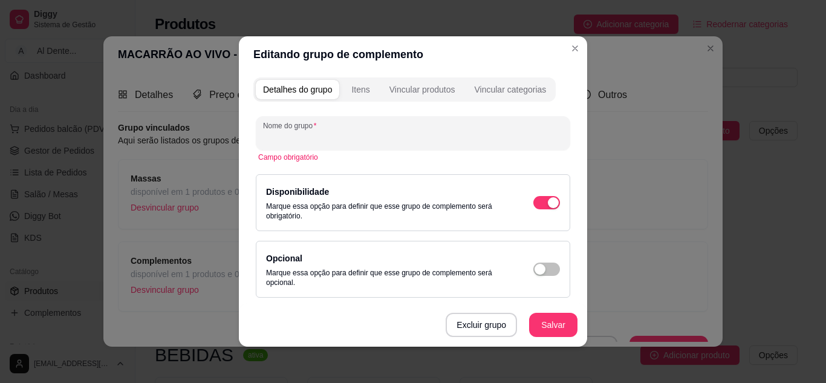
type input "t"
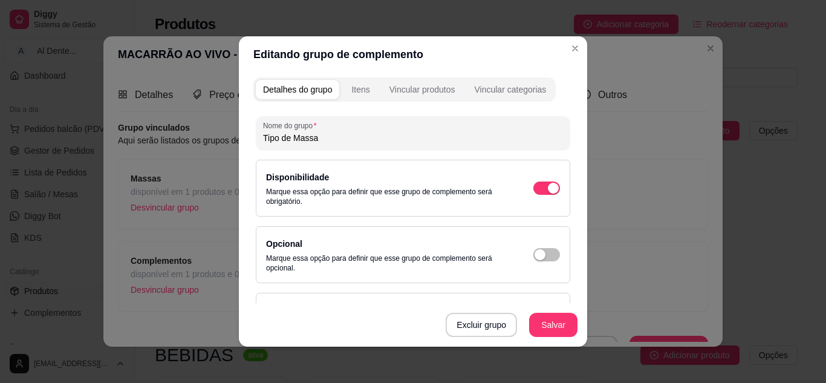
type input "Tipo de Massa"
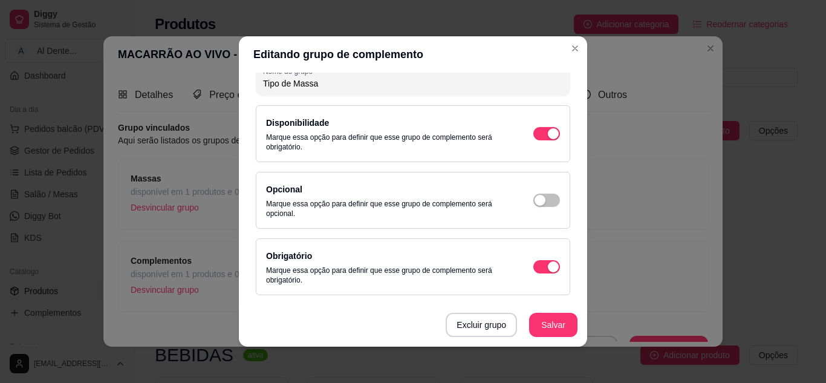
scroll to position [62, 0]
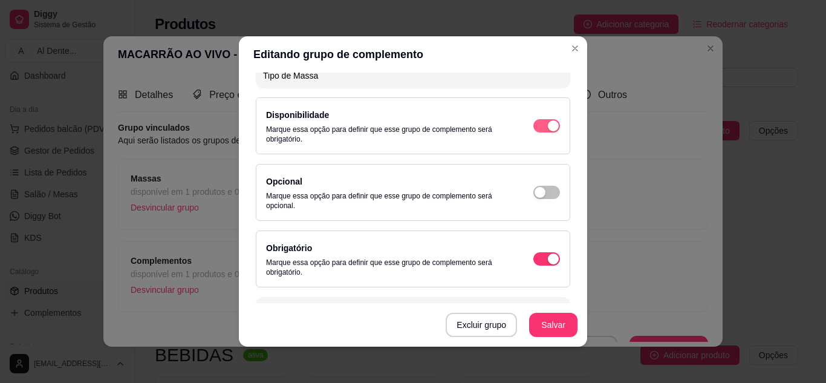
click at [548, 126] on div "button" at bounding box center [553, 125] width 11 height 11
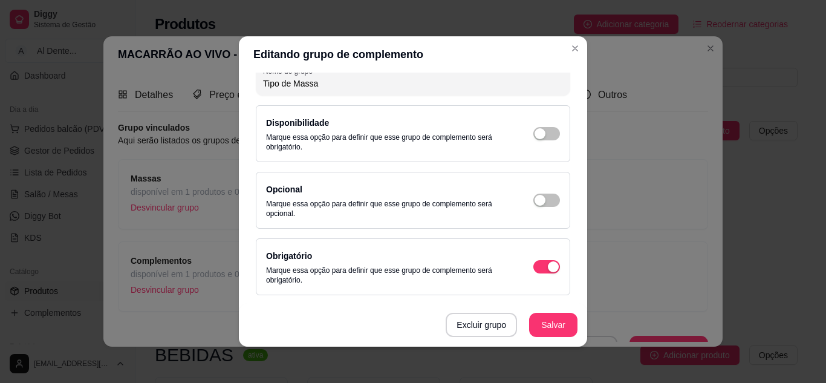
scroll to position [53, 0]
click at [548, 321] on button "Salvar" at bounding box center [553, 325] width 47 height 24
click at [539, 136] on span "button" at bounding box center [547, 134] width 27 height 13
click at [557, 326] on button "Salvar" at bounding box center [553, 325] width 47 height 24
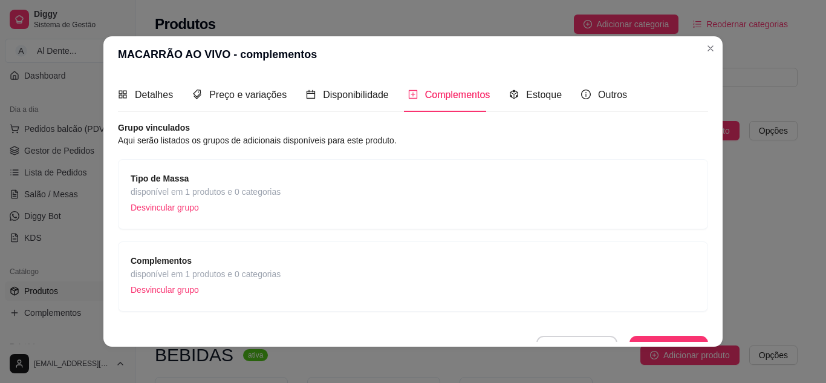
click at [396, 189] on div "Tipo de Massa disponível em 1 produtos e 0 categorias Desvincular grupo" at bounding box center [413, 194] width 565 height 45
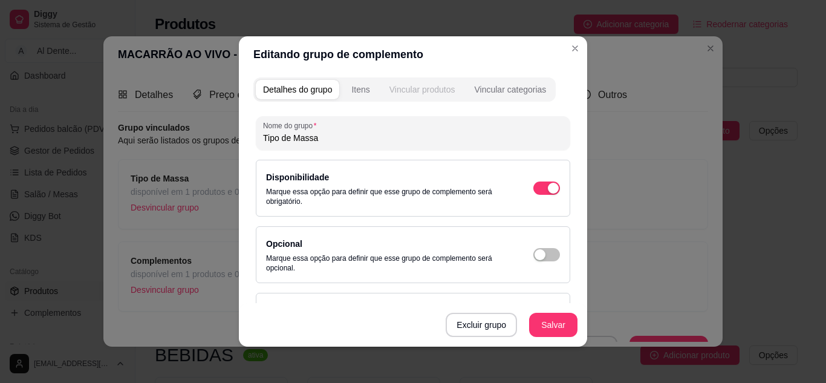
click at [436, 89] on div "Vincular produtos" at bounding box center [423, 89] width 66 height 12
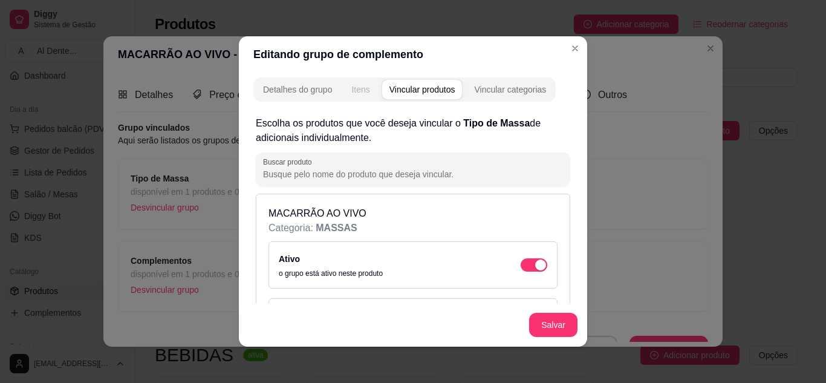
click at [351, 88] on div "Itens" at bounding box center [360, 89] width 18 height 12
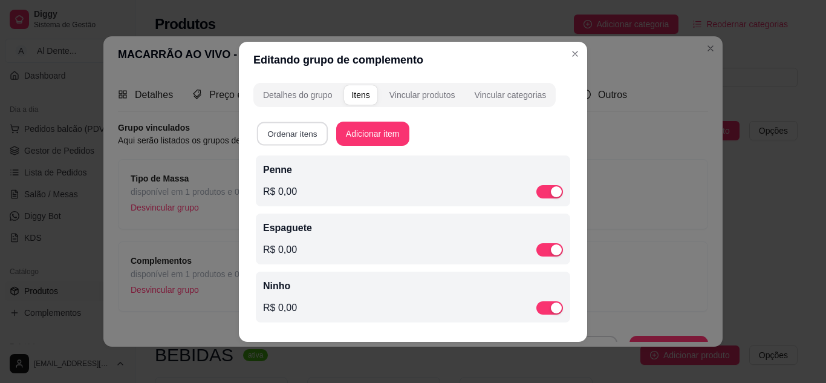
click at [306, 131] on button "Ordenar itens" at bounding box center [292, 134] width 71 height 24
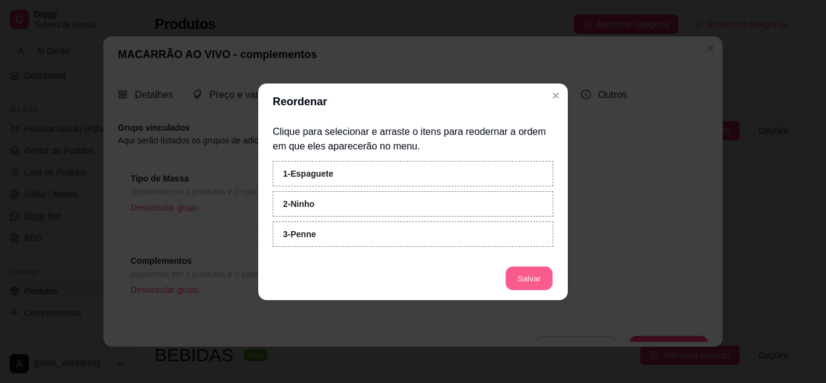
click at [525, 272] on button "Salvar" at bounding box center [529, 278] width 47 height 24
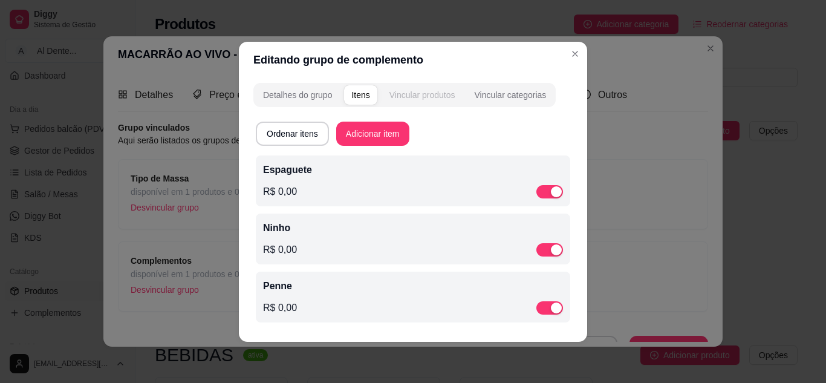
click at [427, 96] on div "Vincular produtos" at bounding box center [423, 95] width 66 height 12
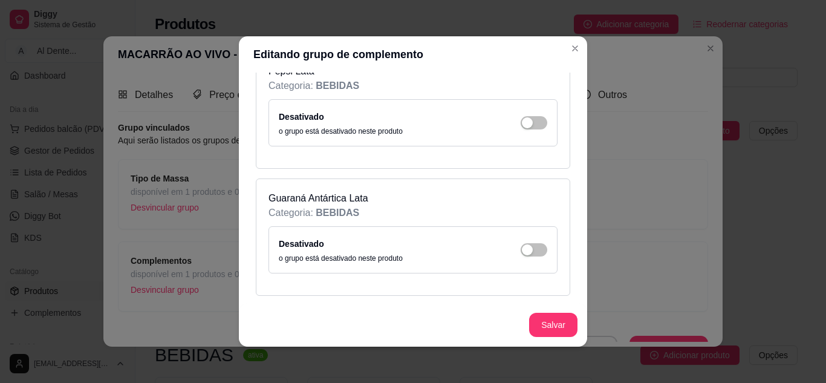
scroll to position [0, 0]
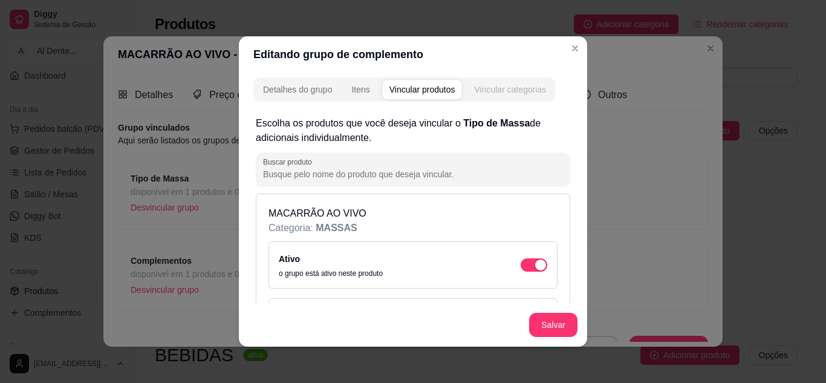
click at [512, 95] on div "Vincular categorias" at bounding box center [510, 89] width 72 height 12
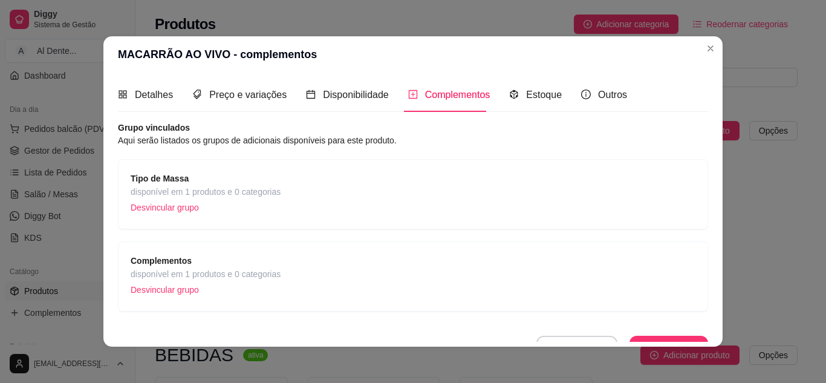
scroll to position [18, 0]
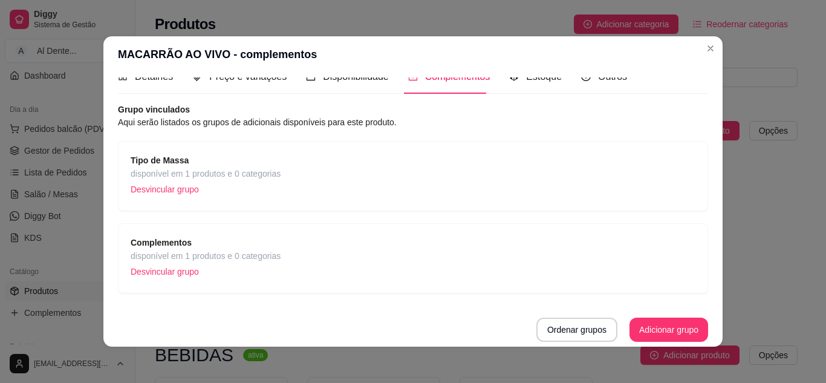
click at [298, 267] on div "Complementos disponível em 1 produtos e 0 categorias Desvincular grupo" at bounding box center [413, 258] width 565 height 45
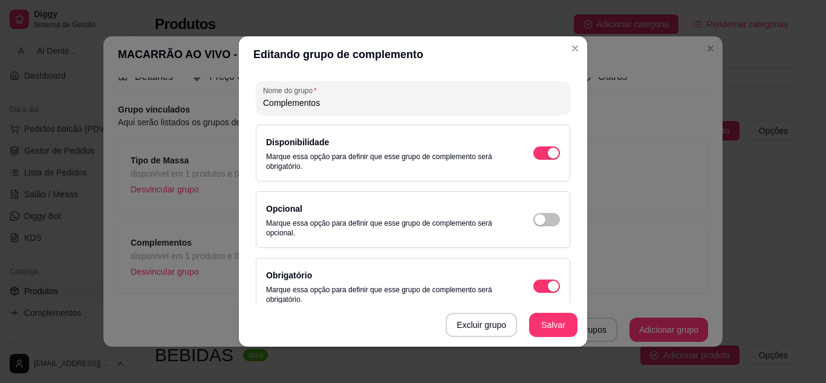
scroll to position [0, 0]
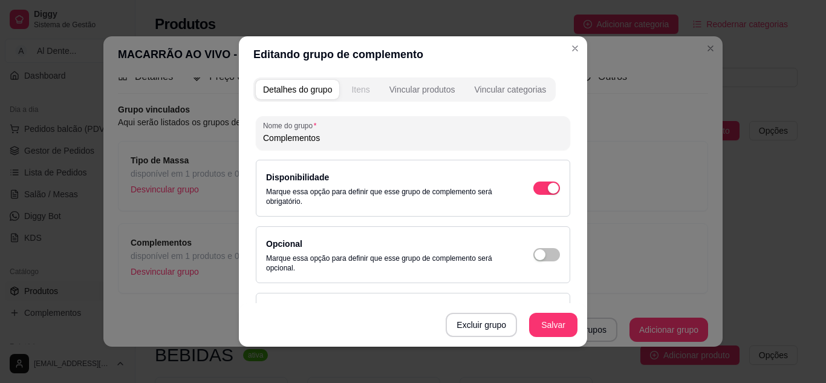
click at [358, 99] on button "Itens" at bounding box center [360, 89] width 33 height 19
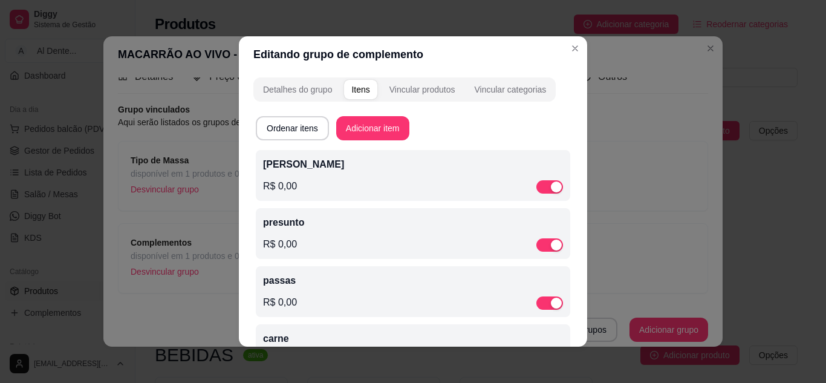
click at [345, 168] on p "[PERSON_NAME]" at bounding box center [413, 164] width 300 height 15
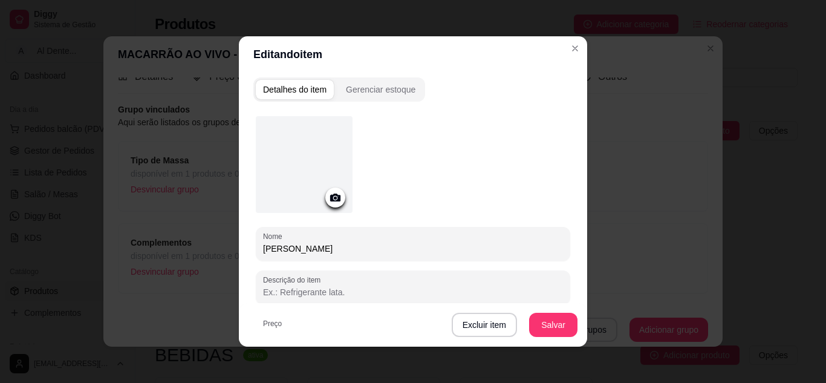
drag, startPoint x: 349, startPoint y: 253, endPoint x: 0, endPoint y: 250, distance: 349.1
click at [0, 250] on div "Editando item Detalhes do item Gerenciar estoque Nome queijo mussarela Descriçã…" at bounding box center [413, 191] width 826 height 383
type input "Queijo Mussarela"
click at [574, 197] on div "Editando item Detalhes do item Gerenciar estoque Nome Queijo Mussarela Descriçã…" at bounding box center [413, 191] width 826 height 383
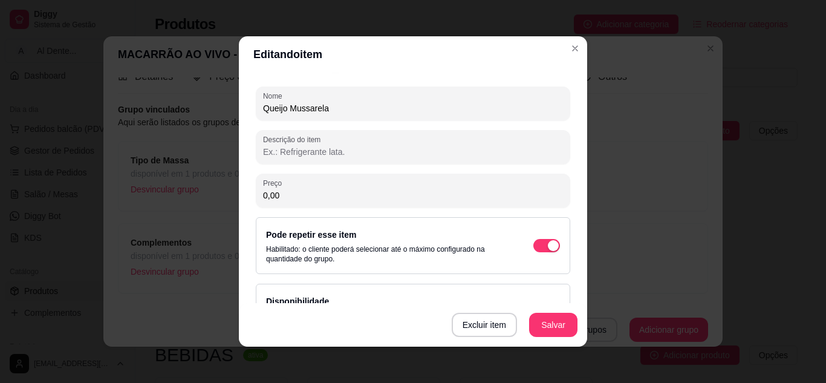
scroll to position [143, 0]
click at [580, 244] on div "Editando item Detalhes do item Gerenciar estoque Nome Queijo Mussarela Descriçã…" at bounding box center [413, 191] width 826 height 383
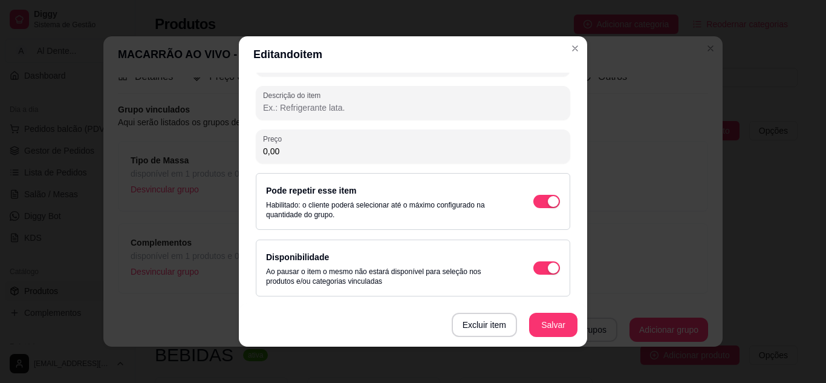
scroll to position [174, 0]
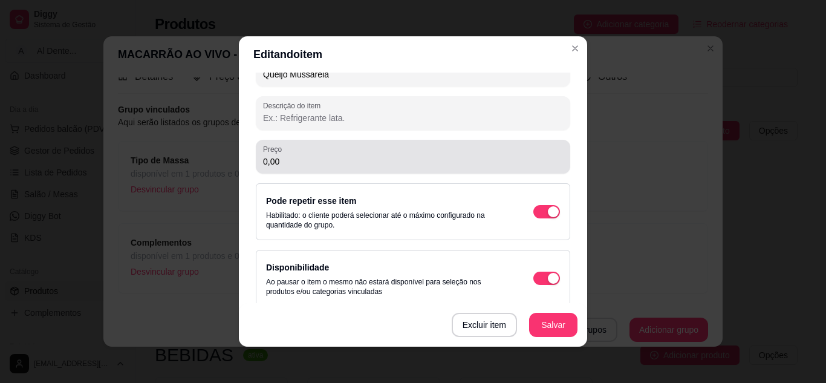
click at [278, 168] on div "0,00" at bounding box center [413, 157] width 300 height 24
drag, startPoint x: 278, startPoint y: 168, endPoint x: 213, endPoint y: 161, distance: 65.1
click at [213, 161] on div "Editando item Detalhes do item Gerenciar estoque Nome Queijo Mussarela Descriçã…" at bounding box center [413, 191] width 826 height 383
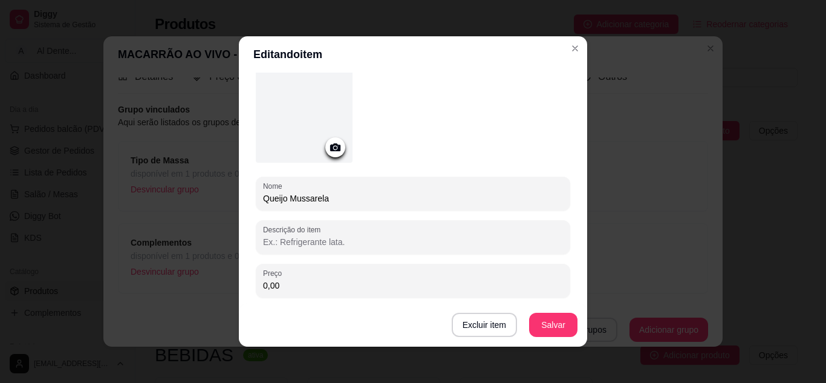
scroll to position [0, 0]
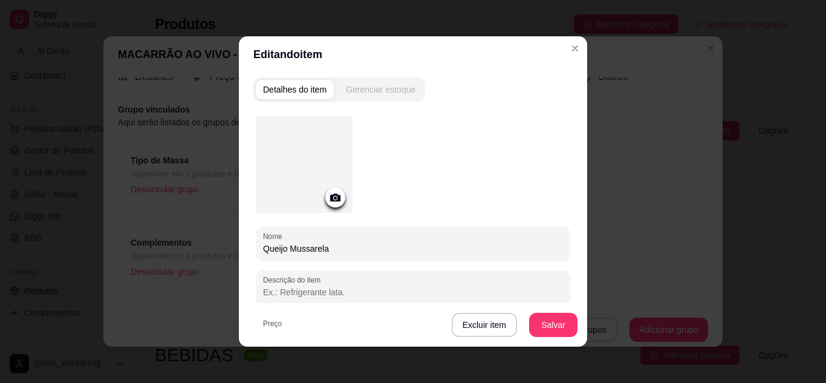
click at [390, 98] on button "Gerenciar estoque" at bounding box center [381, 89] width 84 height 19
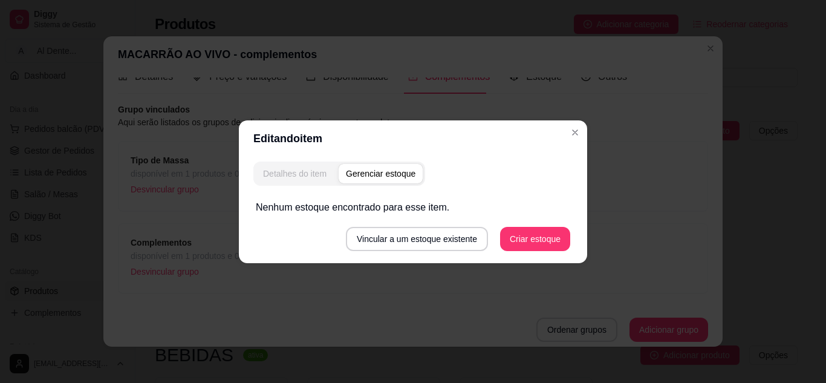
click at [314, 171] on div "Detalhes do item" at bounding box center [295, 174] width 64 height 12
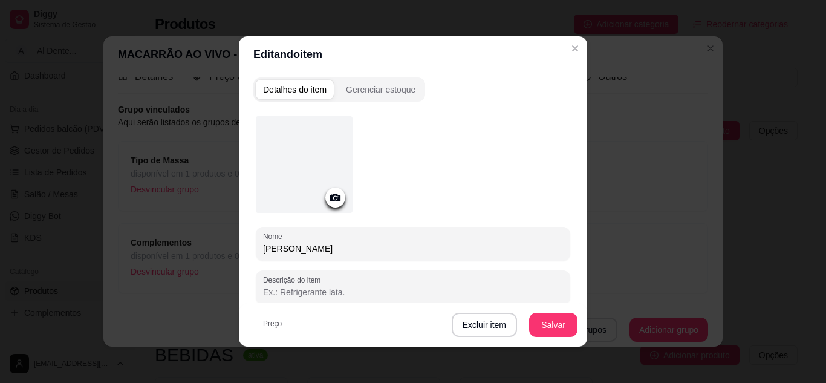
click at [314, 171] on div at bounding box center [304, 164] width 97 height 97
click at [334, 200] on icon at bounding box center [335, 198] width 10 height 8
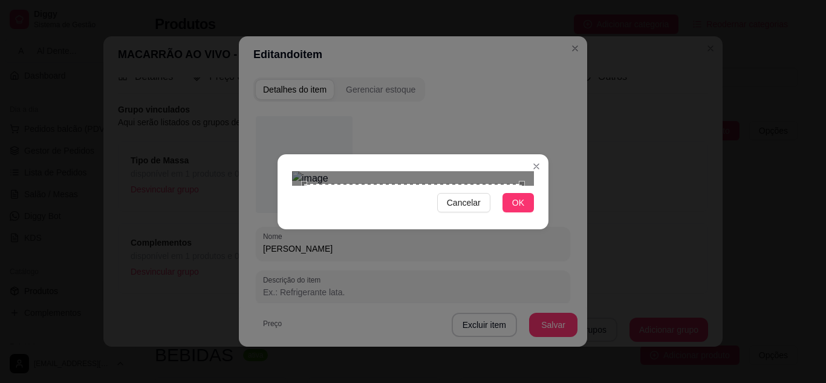
click at [380, 216] on div "Use the arrow keys to move the crop selection area" at bounding box center [413, 293] width 218 height 218
click at [284, 217] on div "Cancelar OK" at bounding box center [413, 191] width 271 height 51
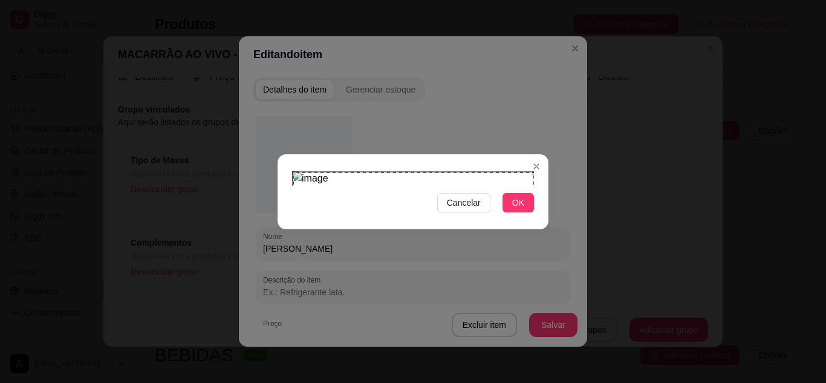
click at [558, 30] on div "Cancelar OK" at bounding box center [413, 191] width 826 height 383
click at [521, 209] on span "OK" at bounding box center [518, 202] width 12 height 13
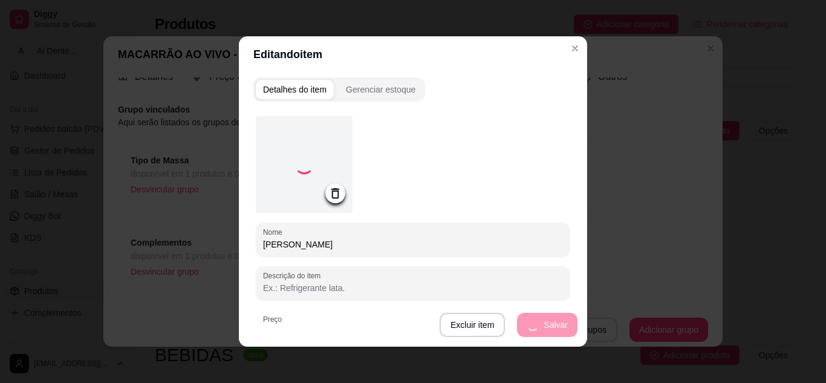
drag, startPoint x: 328, startPoint y: 244, endPoint x: 217, endPoint y: 252, distance: 112.1
click at [217, 252] on div "Editando item Detalhes do item Gerenciar estoque Nome queijo mussarela Descriçã…" at bounding box center [413, 191] width 826 height 383
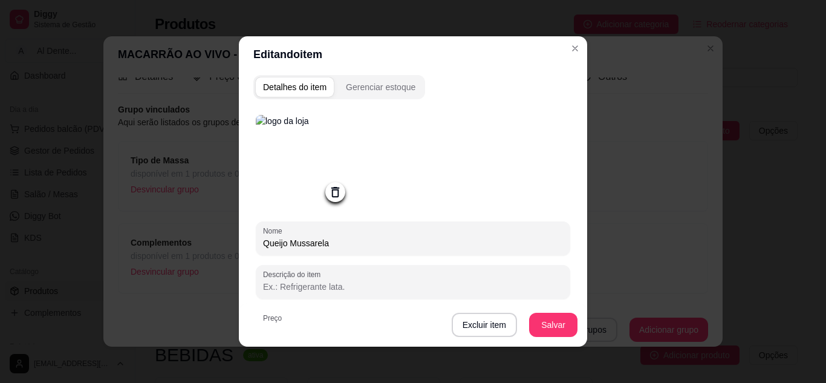
scroll to position [56, 0]
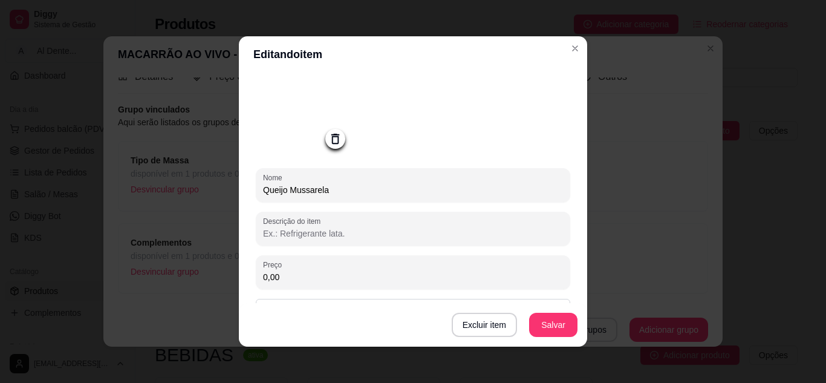
click at [285, 192] on input "Queijo Mussarela" at bounding box center [413, 190] width 300 height 12
drag, startPoint x: 285, startPoint y: 192, endPoint x: 230, endPoint y: 191, distance: 54.5
click at [230, 191] on div "Editando item Detalhes do item Gerenciar estoque Nome Queijo Mussarela Descriçã…" at bounding box center [413, 191] width 826 height 383
type input "m"
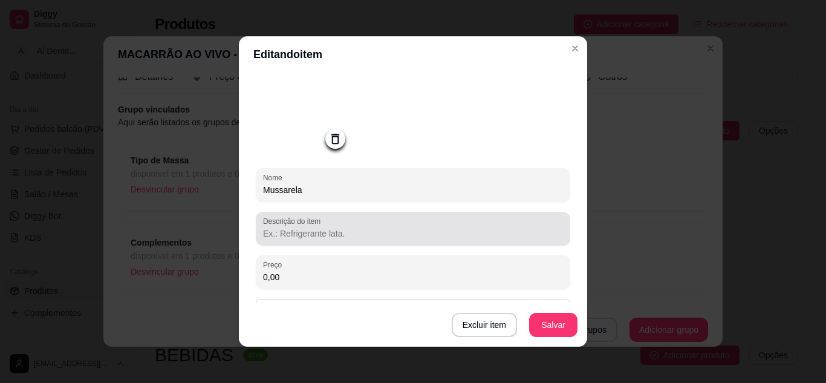
type input "Mussarela"
click at [287, 224] on label "Descrição do item" at bounding box center [294, 221] width 62 height 10
click at [287, 227] on input "Descrição do item" at bounding box center [413, 233] width 300 height 12
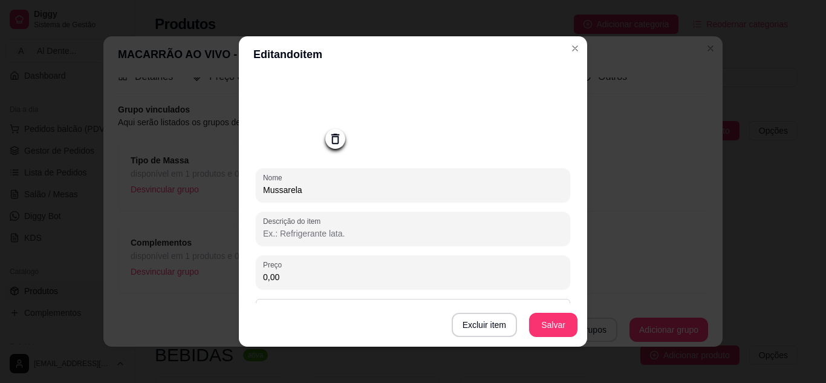
click at [288, 186] on input "Mussarela" at bounding box center [413, 190] width 300 height 12
click at [302, 235] on input "Descrição do item" at bounding box center [413, 233] width 300 height 12
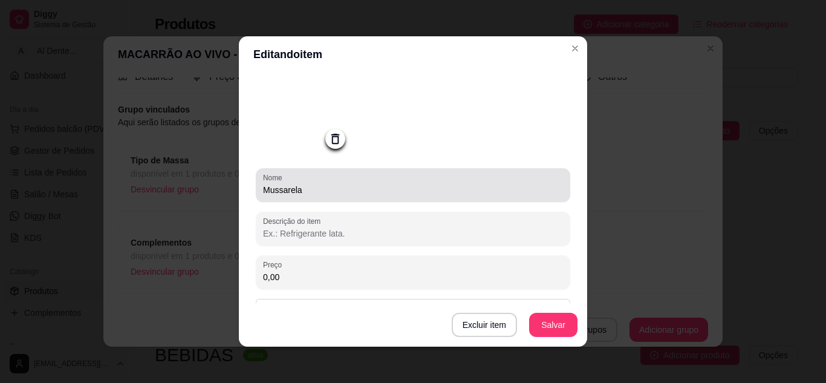
click at [328, 177] on div "Mussarela" at bounding box center [413, 185] width 300 height 24
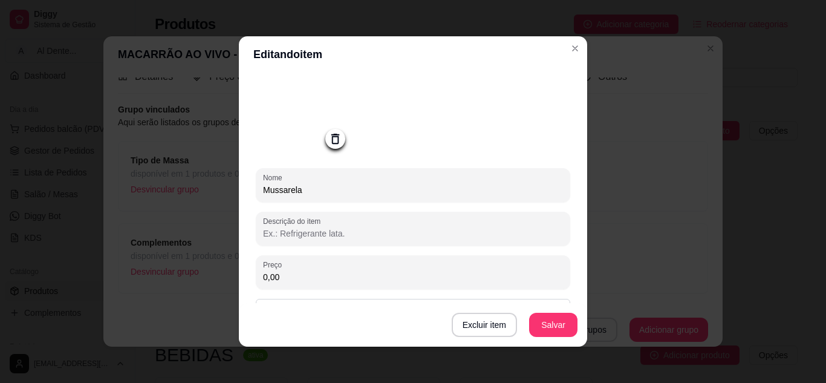
click at [333, 240] on input "Descrição do item" at bounding box center [413, 233] width 300 height 12
type input "Q"
click at [561, 325] on button "Salvar" at bounding box center [553, 325] width 47 height 24
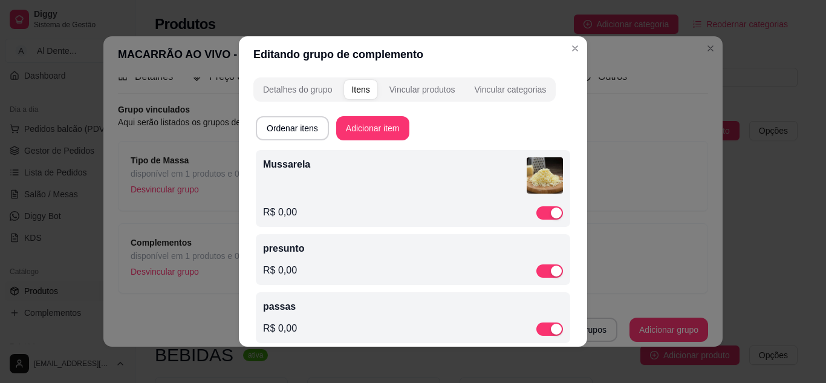
click at [336, 254] on p "presunto" at bounding box center [413, 248] width 300 height 15
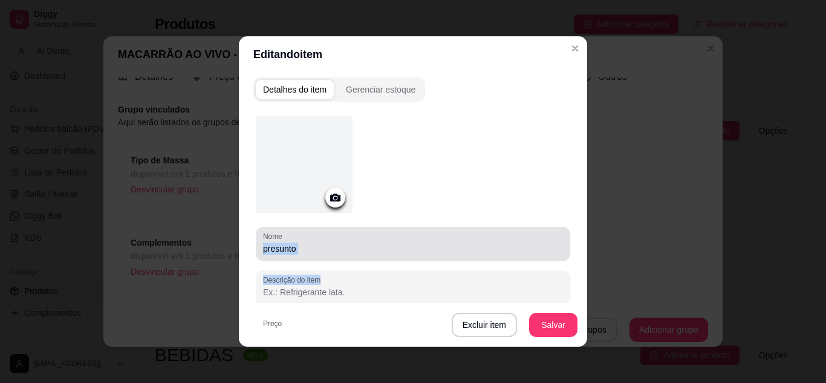
drag, startPoint x: 316, startPoint y: 236, endPoint x: 123, endPoint y: 288, distance: 199.9
click at [123, 288] on div "Editando item Detalhes do item Gerenciar estoque Nome presunto Descrição do ite…" at bounding box center [413, 191] width 826 height 383
click at [294, 256] on div "Nome presunto" at bounding box center [413, 244] width 315 height 34
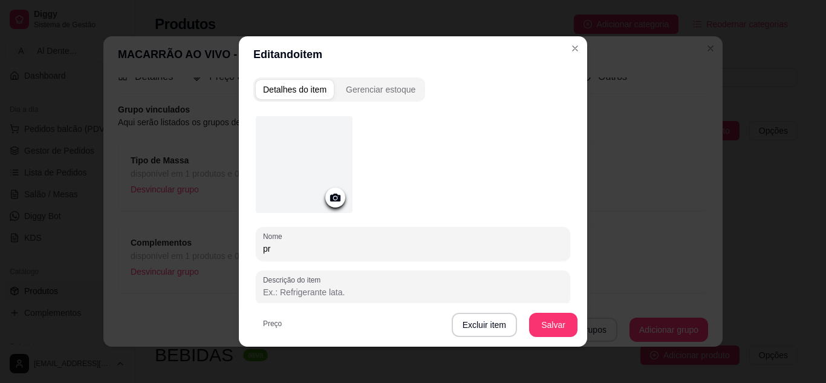
type input "p"
type input "Presunto"
click at [330, 198] on icon at bounding box center [335, 198] width 10 height 8
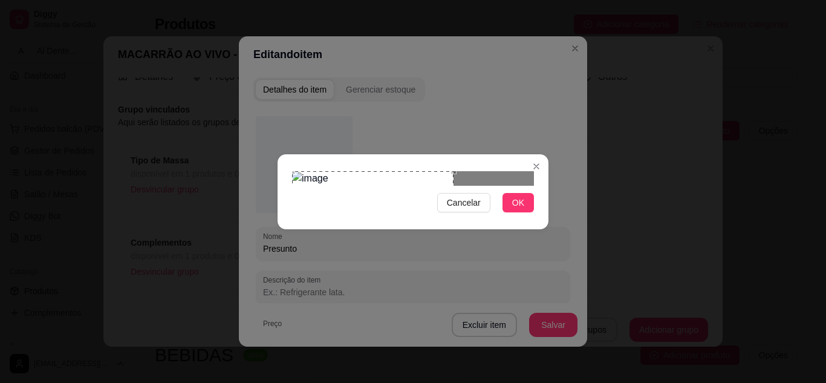
click at [331, 186] on div "Use the arrow keys to move the crop selection area" at bounding box center [373, 252] width 162 height 162
click at [468, 217] on div "Cancelar OK" at bounding box center [413, 191] width 271 height 51
click at [515, 209] on span "OK" at bounding box center [518, 202] width 12 height 13
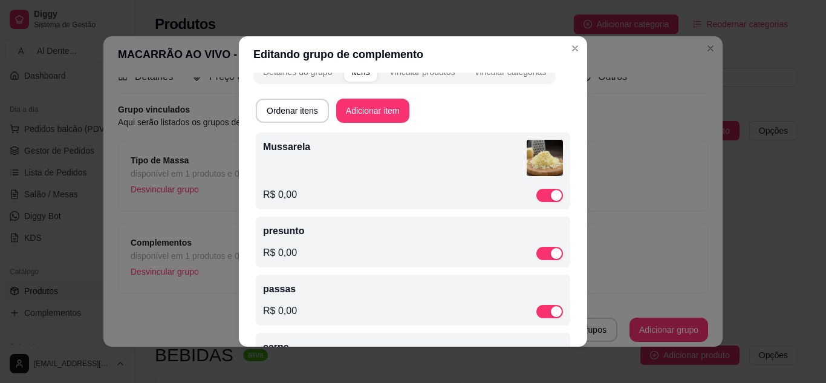
scroll to position [0, 0]
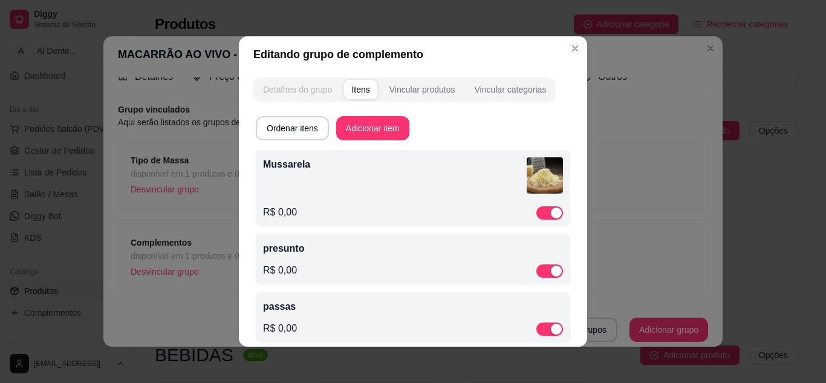
click at [273, 92] on div "Detalhes do grupo" at bounding box center [297, 89] width 69 height 12
